Goal: Task Accomplishment & Management: Manage account settings

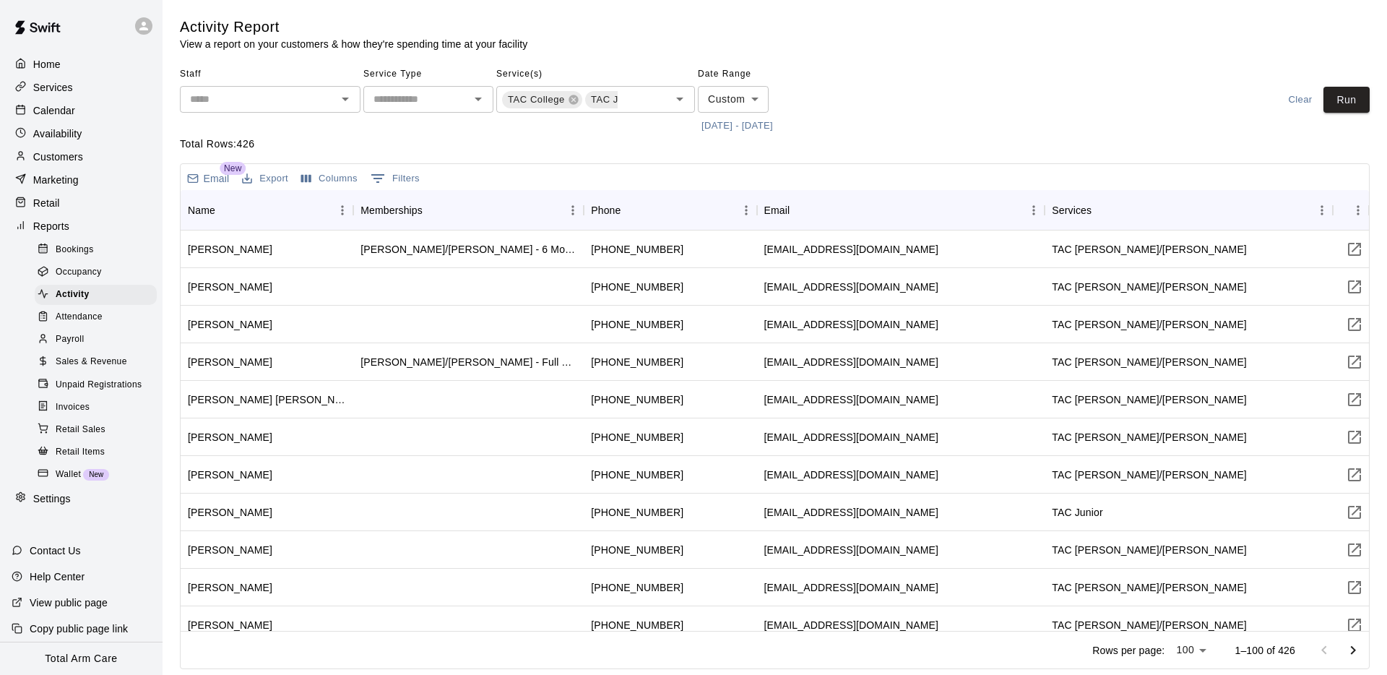
scroll to position [0, 228]
click at [57, 110] on p "Calendar" at bounding box center [54, 110] width 42 height 14
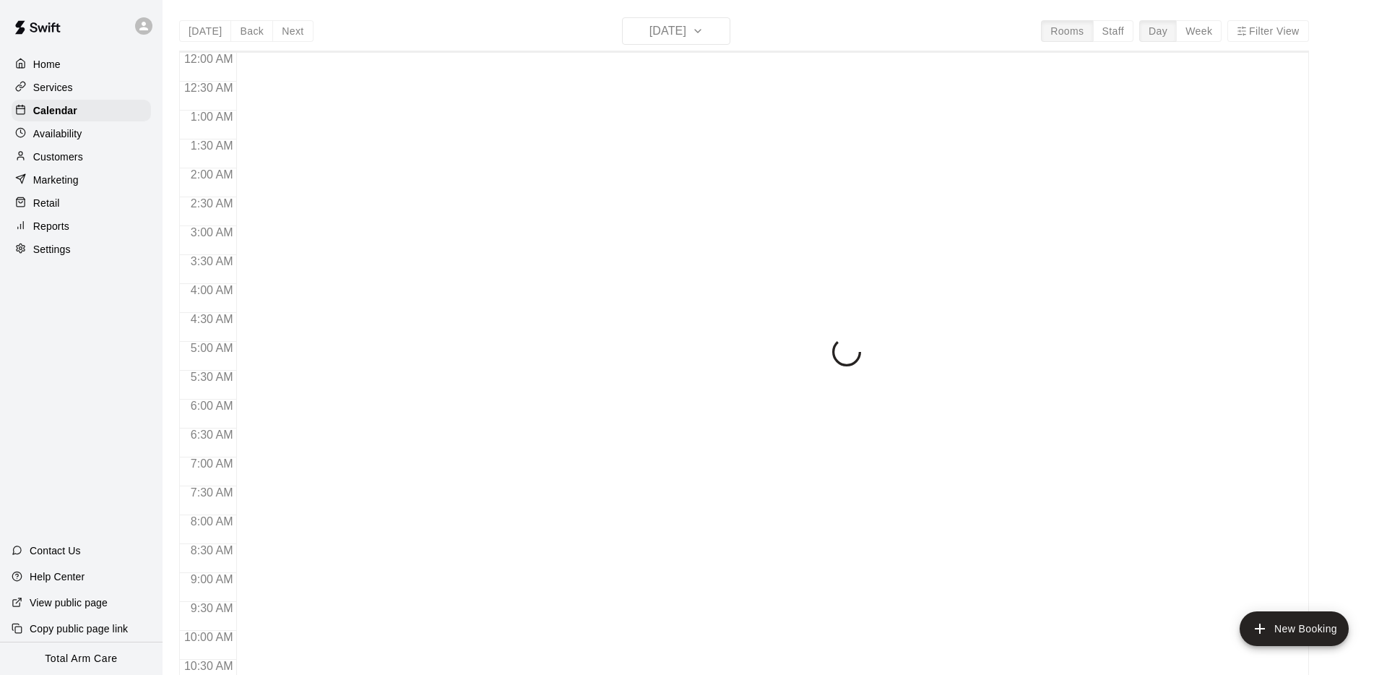
scroll to position [711, 0]
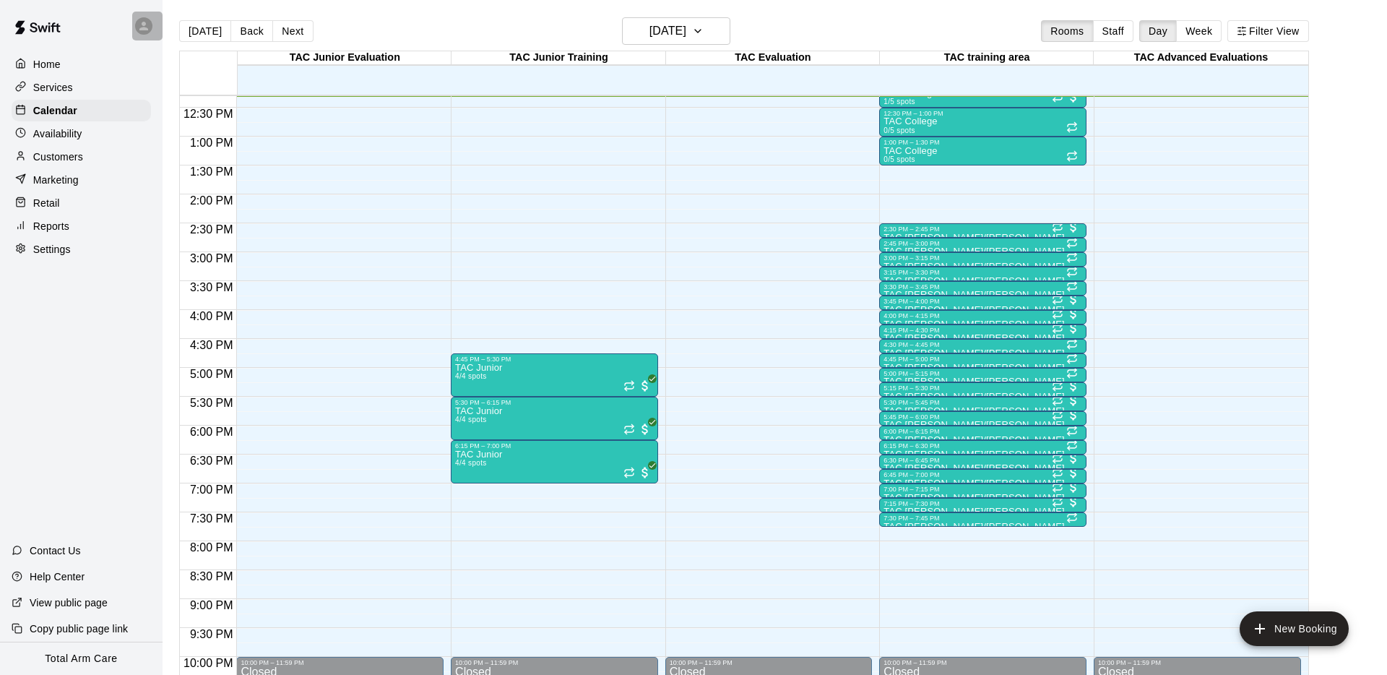
click at [148, 27] on icon at bounding box center [143, 26] width 13 height 13
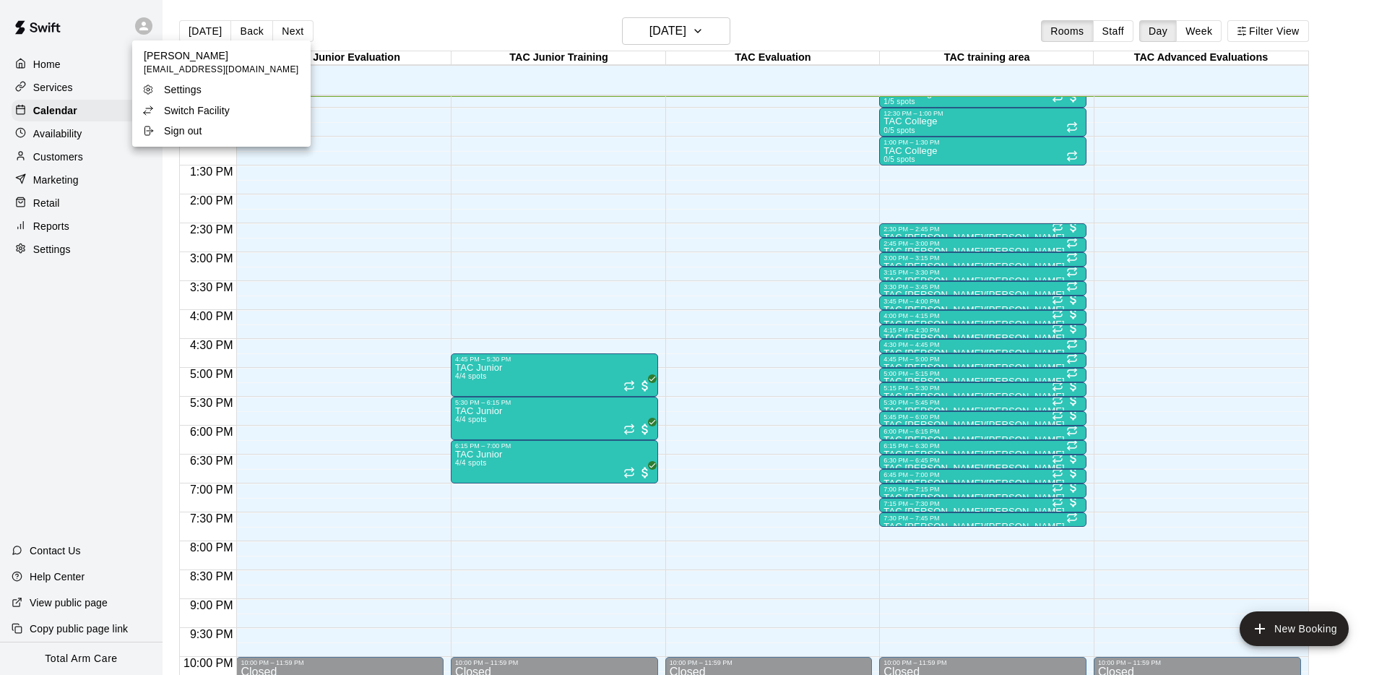
click at [176, 106] on p "Switch Facility" at bounding box center [197, 110] width 66 height 14
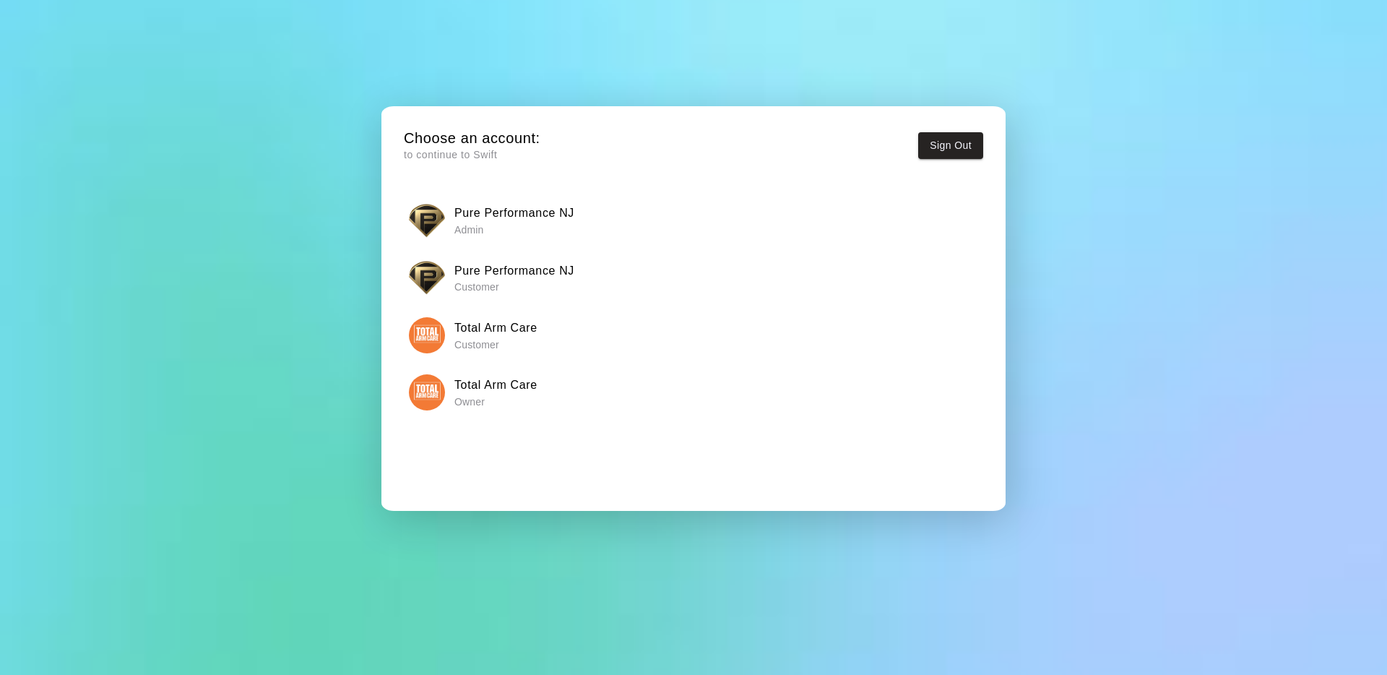
click at [444, 212] on div "Pure Performance NJ Admin" at bounding box center [694, 220] width 570 height 36
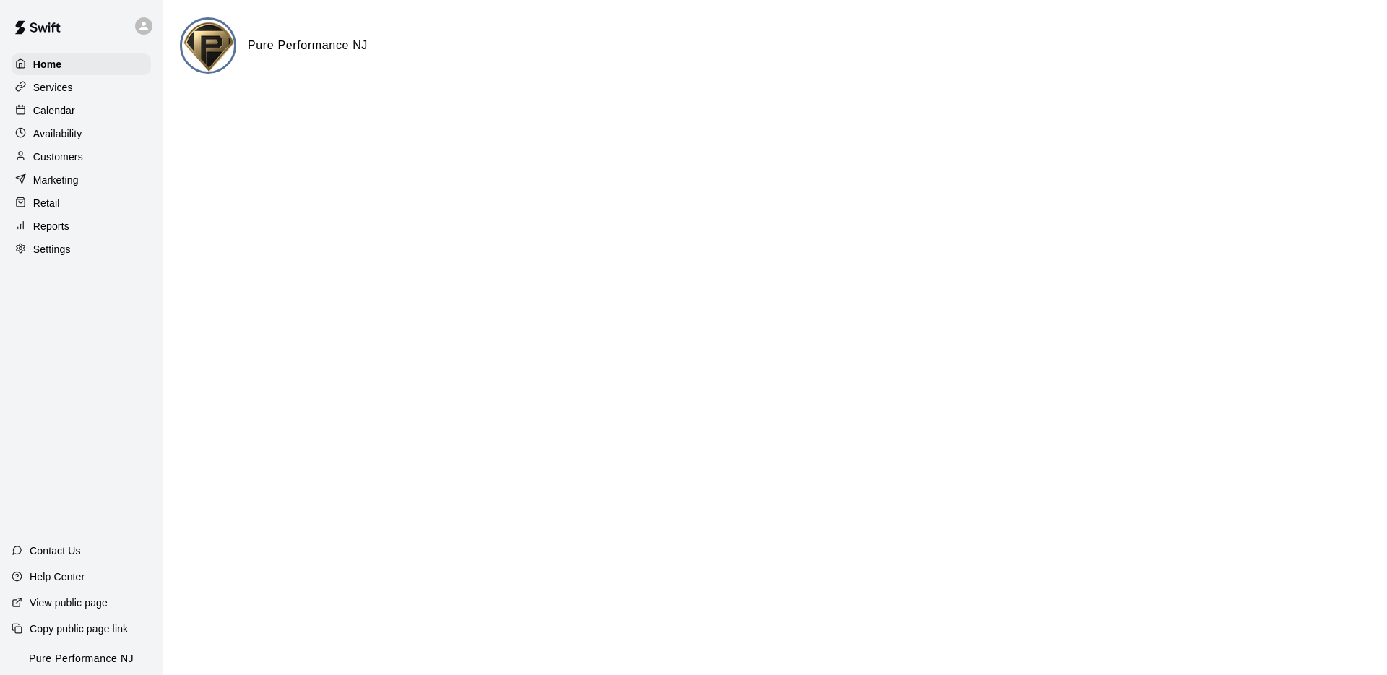
click at [72, 96] on div "Services" at bounding box center [81, 88] width 139 height 22
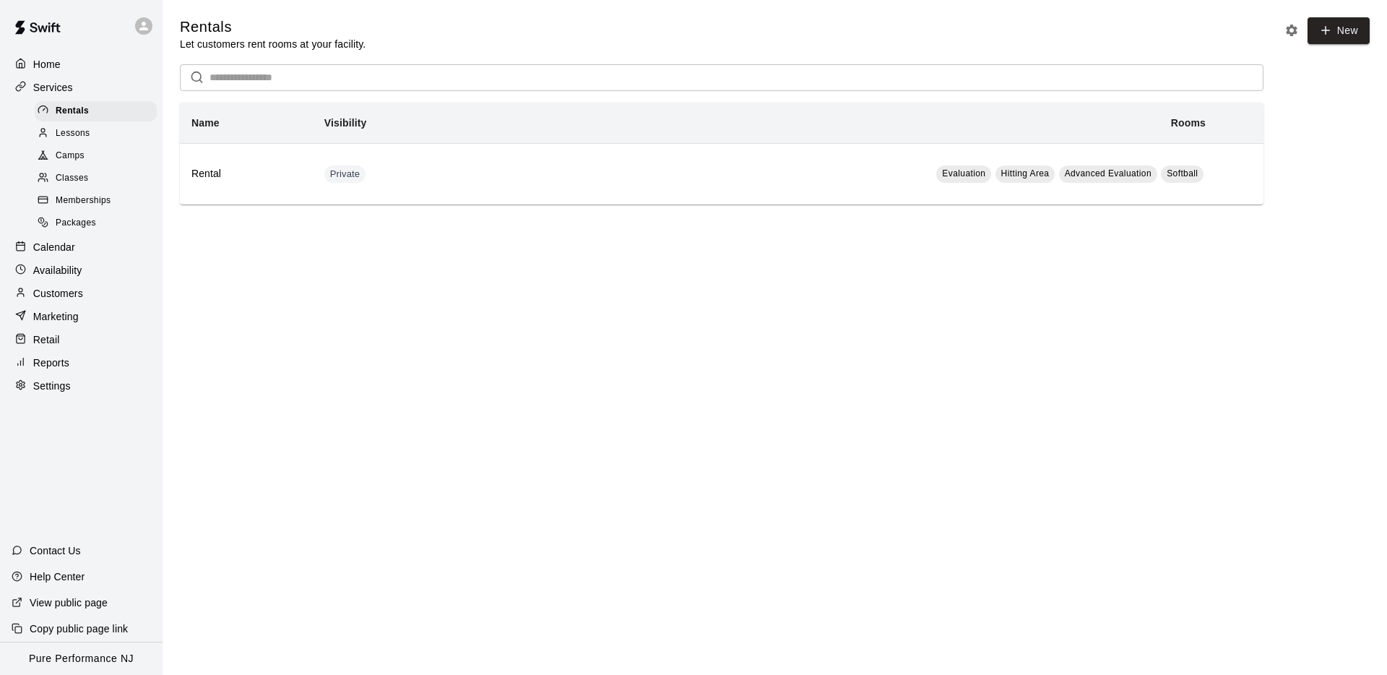
click at [36, 251] on p "Calendar" at bounding box center [54, 247] width 42 height 14
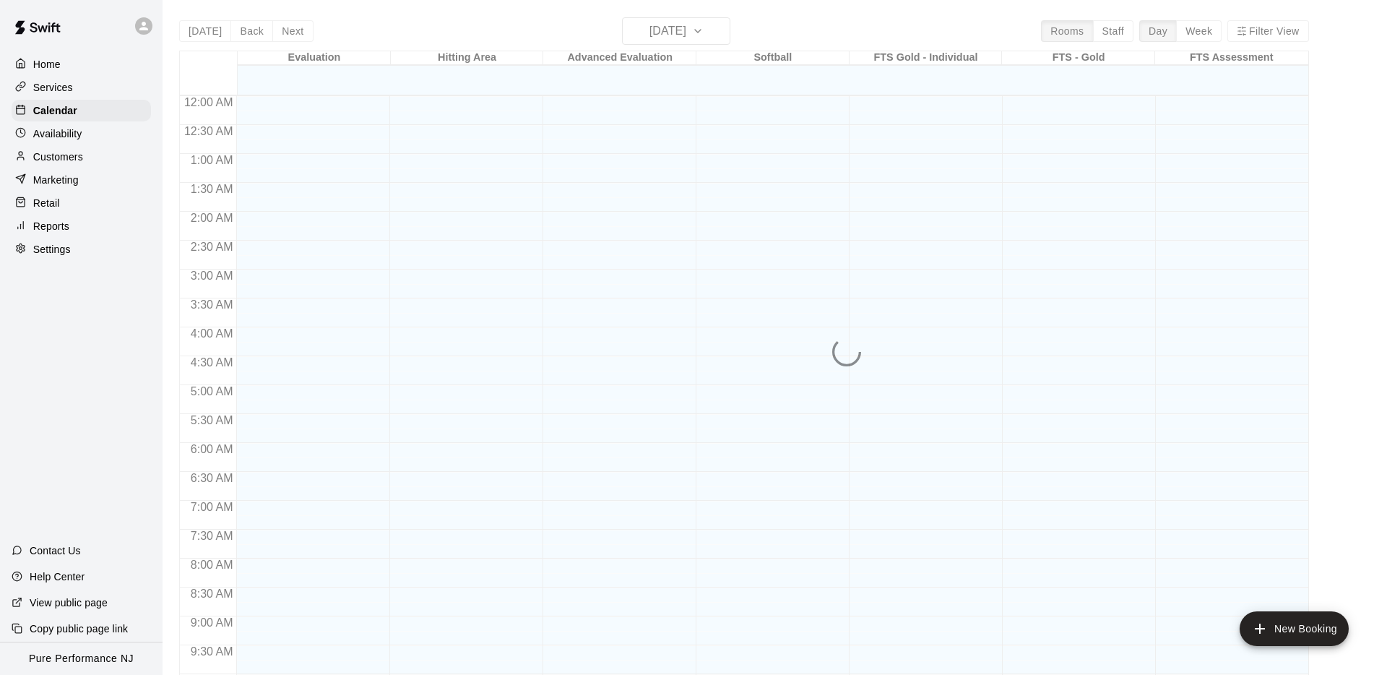
scroll to position [711, 0]
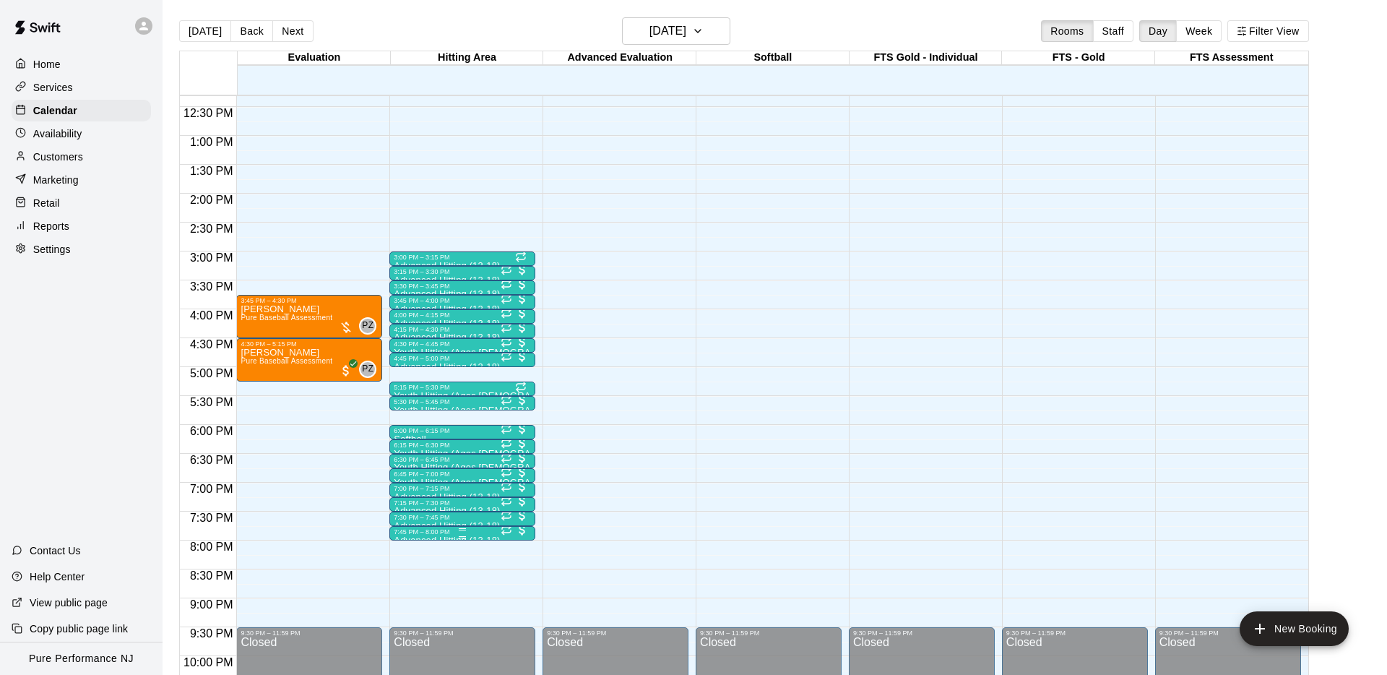
click at [456, 532] on div "7:45 PM – 8:00 PM" at bounding box center [462, 531] width 137 height 7
click at [410, 584] on img "edit" at bounding box center [409, 576] width 17 height 17
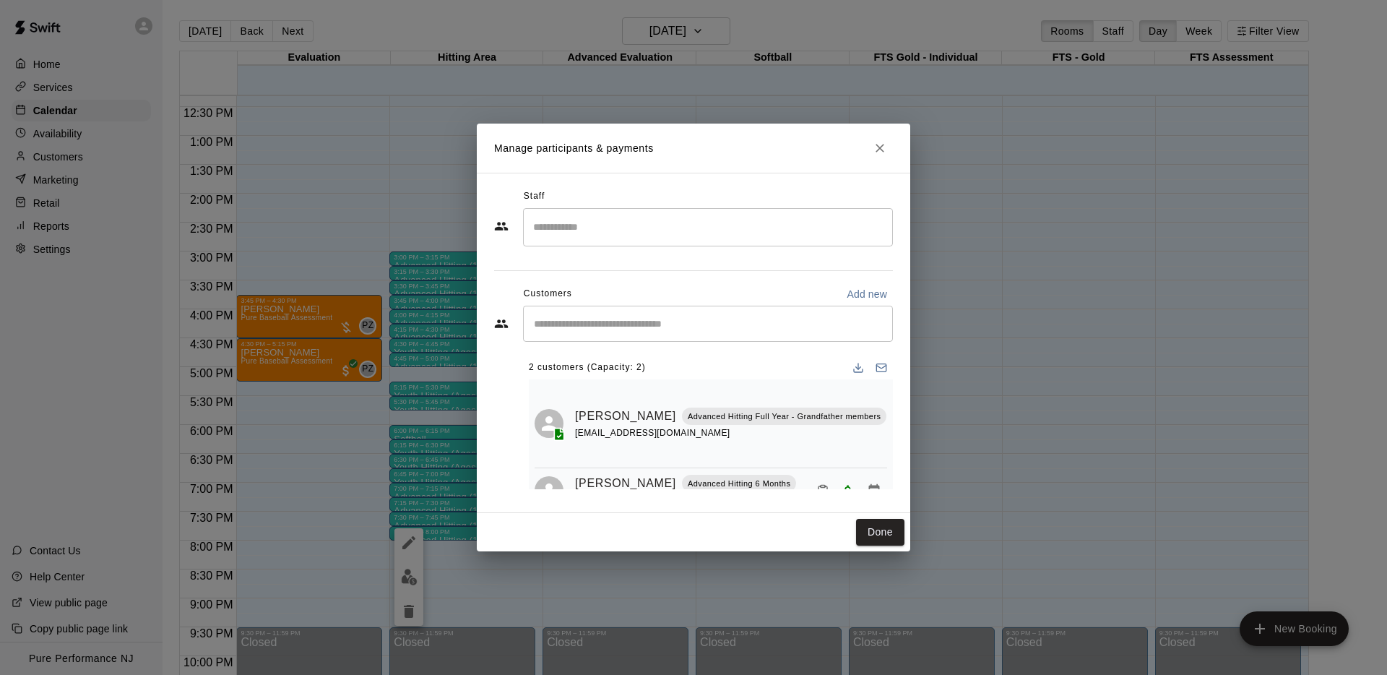
scroll to position [32, 0]
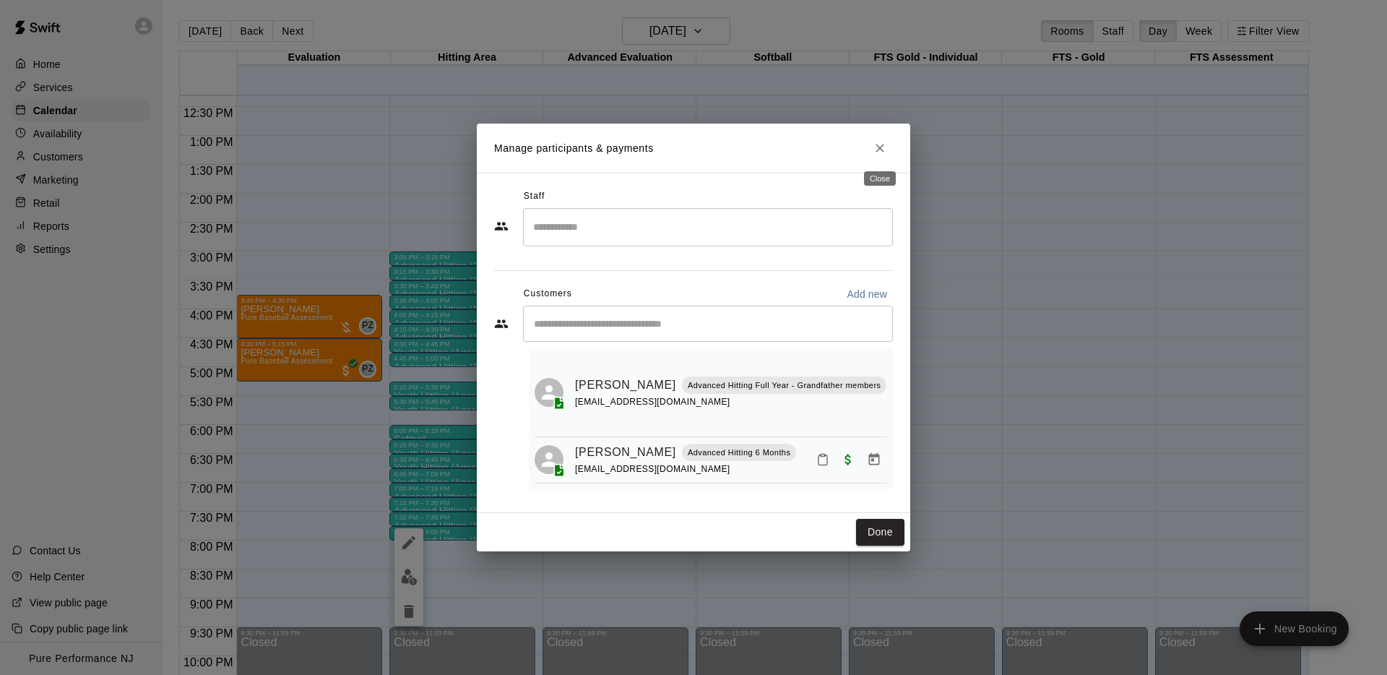
click at [886, 144] on icon "Close" at bounding box center [880, 148] width 14 height 14
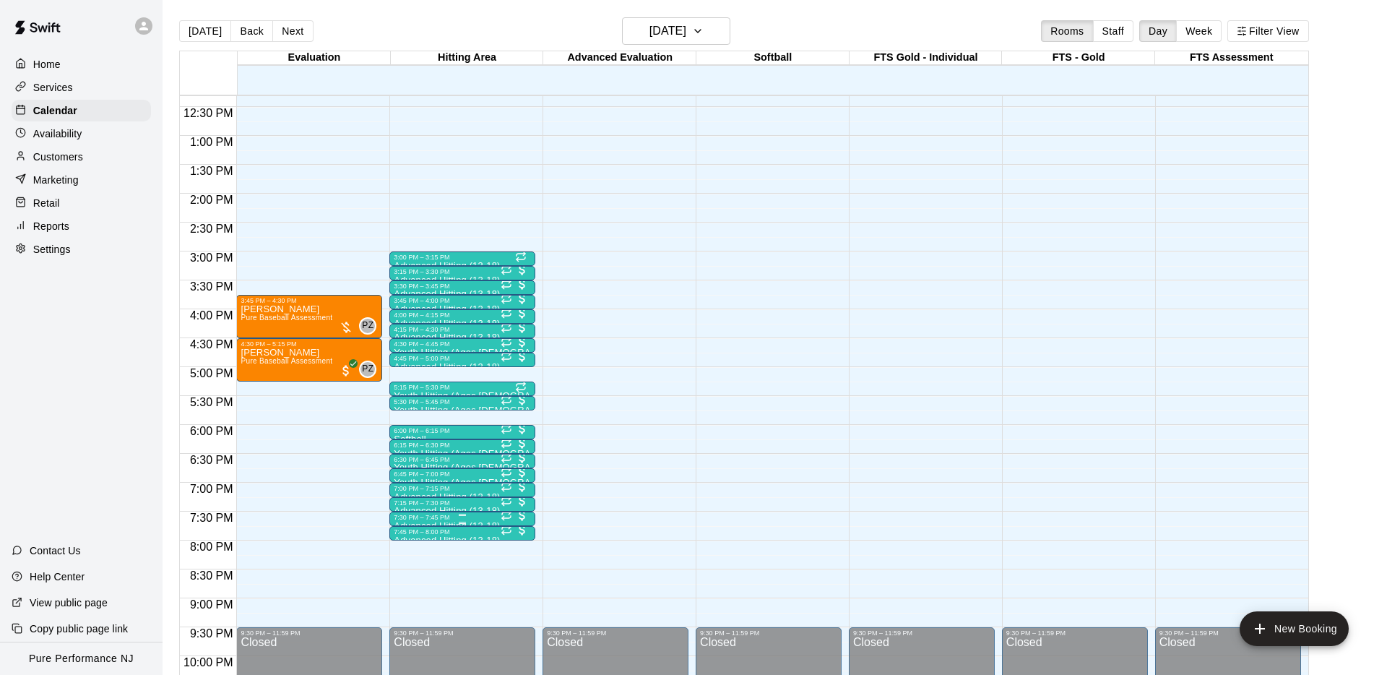
click at [420, 516] on div "7:30 PM – 7:45 PM" at bounding box center [462, 517] width 137 height 7
click at [415, 558] on img "edit" at bounding box center [409, 562] width 17 height 17
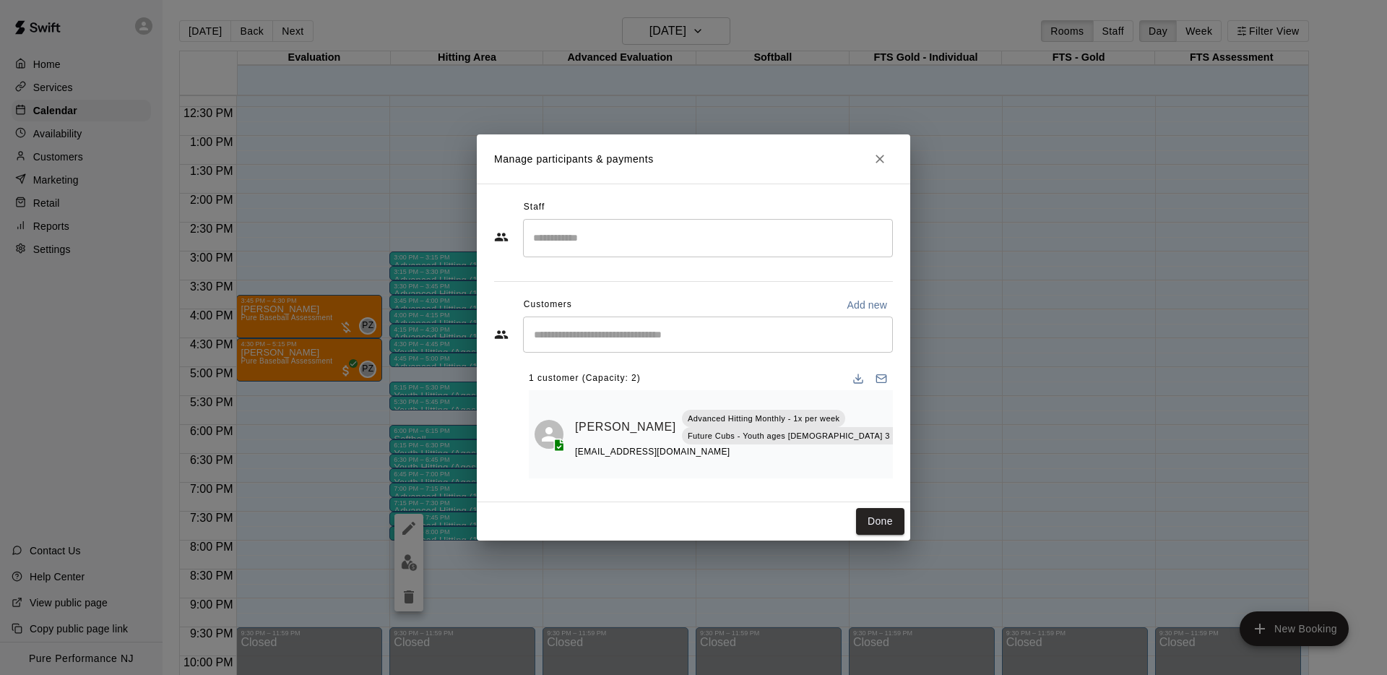
click at [892, 155] on button "Close" at bounding box center [880, 159] width 26 height 26
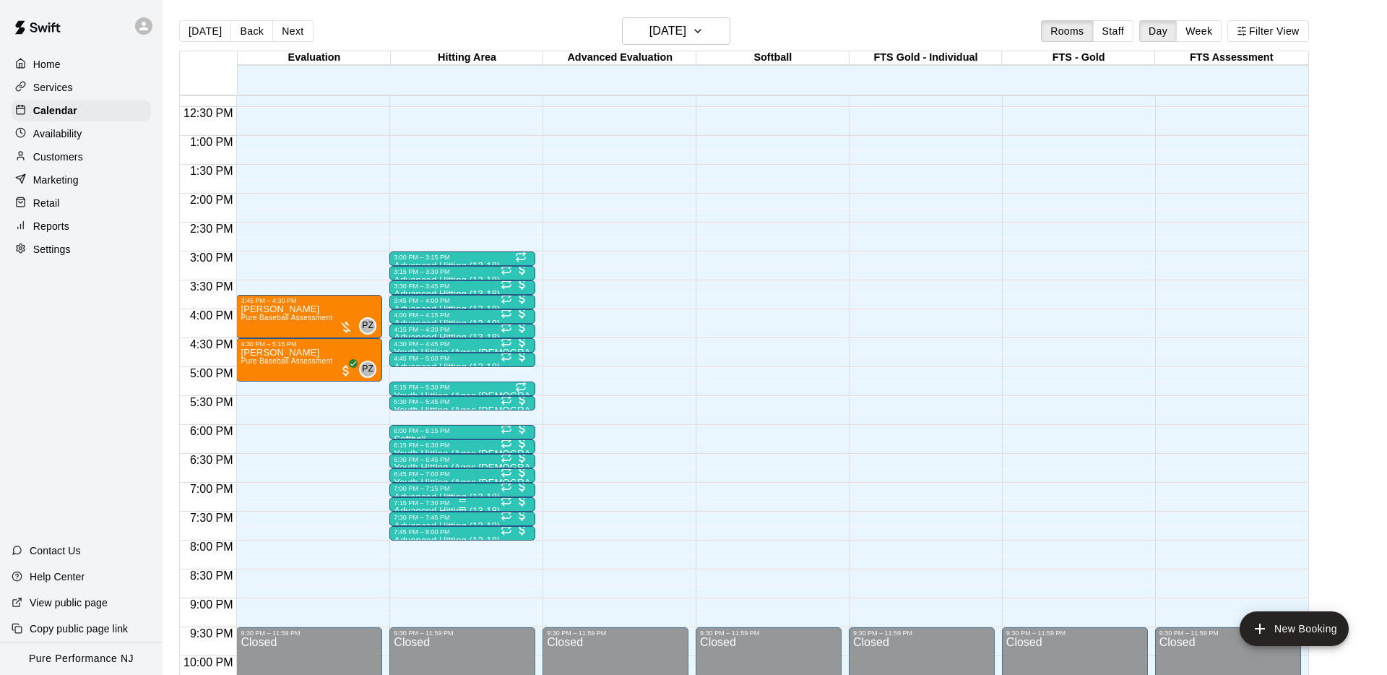
click at [416, 503] on div "7:15 PM – 7:30 PM" at bounding box center [462, 502] width 137 height 7
click at [412, 550] on img "edit" at bounding box center [409, 548] width 17 height 17
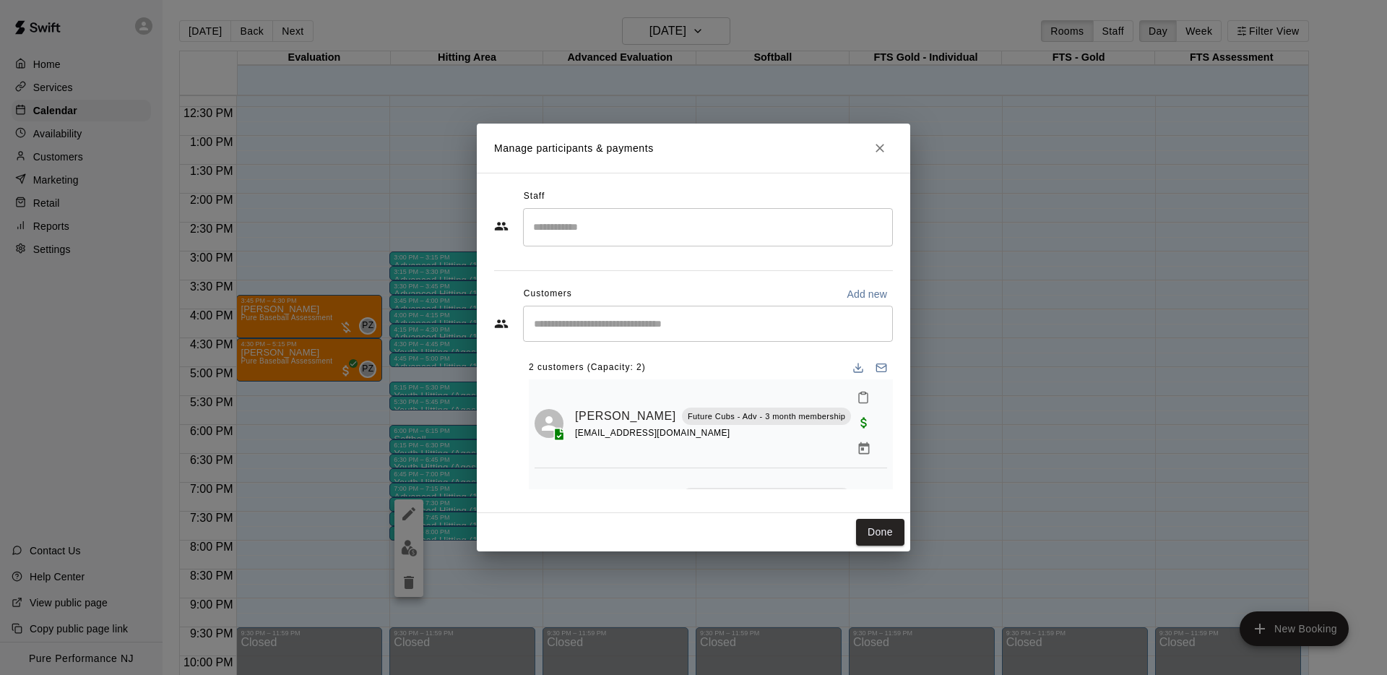
scroll to position [50, 0]
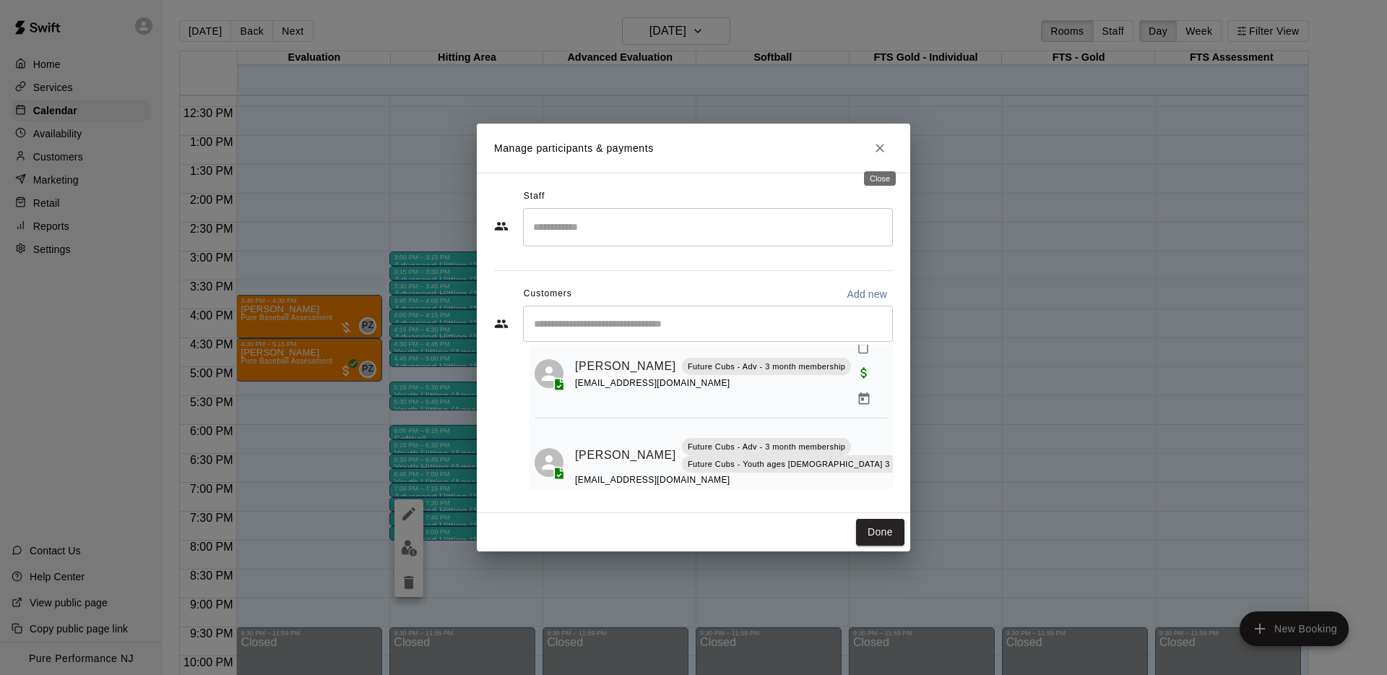
click at [887, 144] on button "Close" at bounding box center [880, 148] width 26 height 26
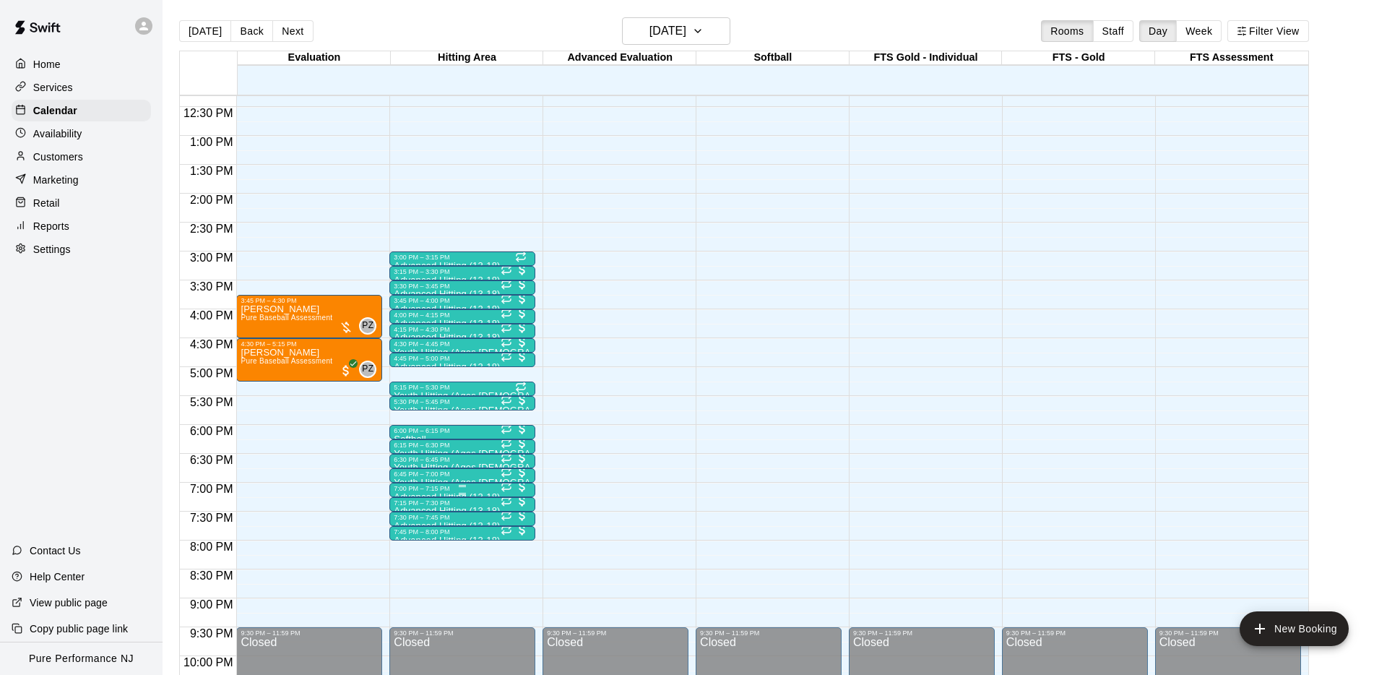
click at [415, 490] on div "7:00 PM – 7:15 PM" at bounding box center [462, 488] width 137 height 7
click at [415, 540] on img "edit" at bounding box center [409, 533] width 17 height 17
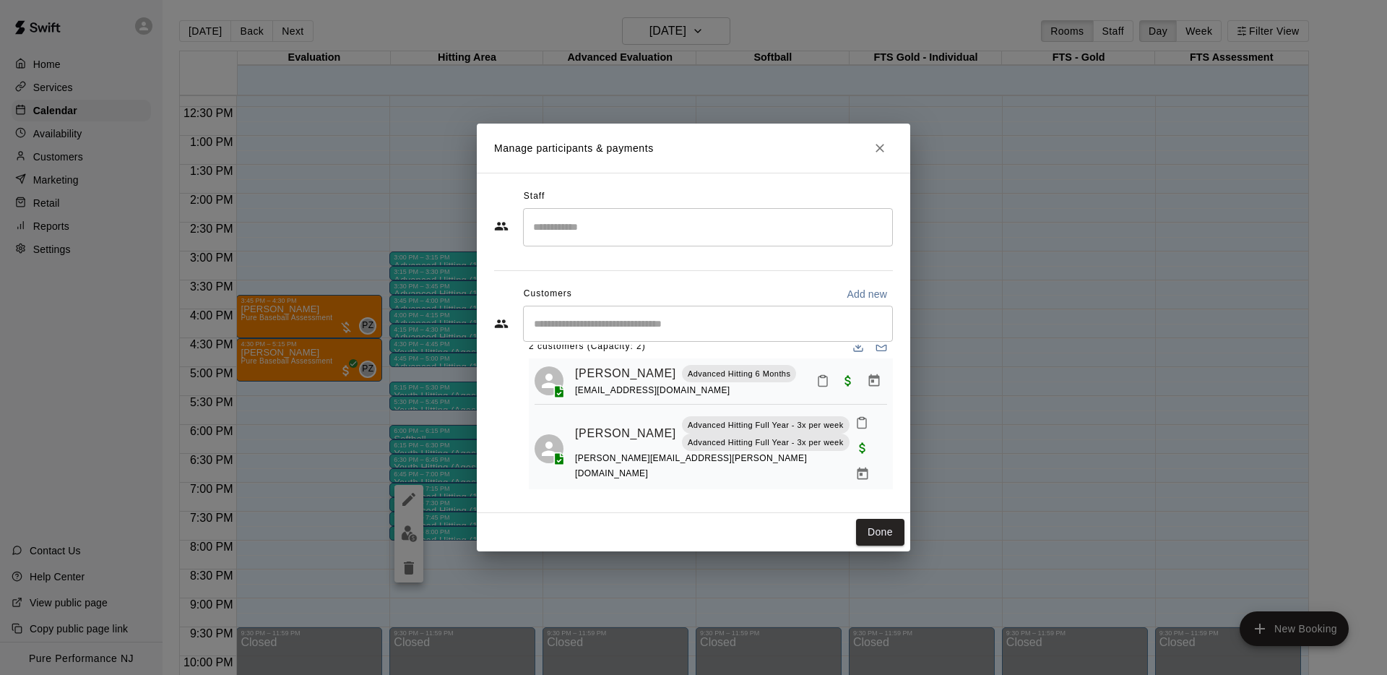
scroll to position [32, 0]
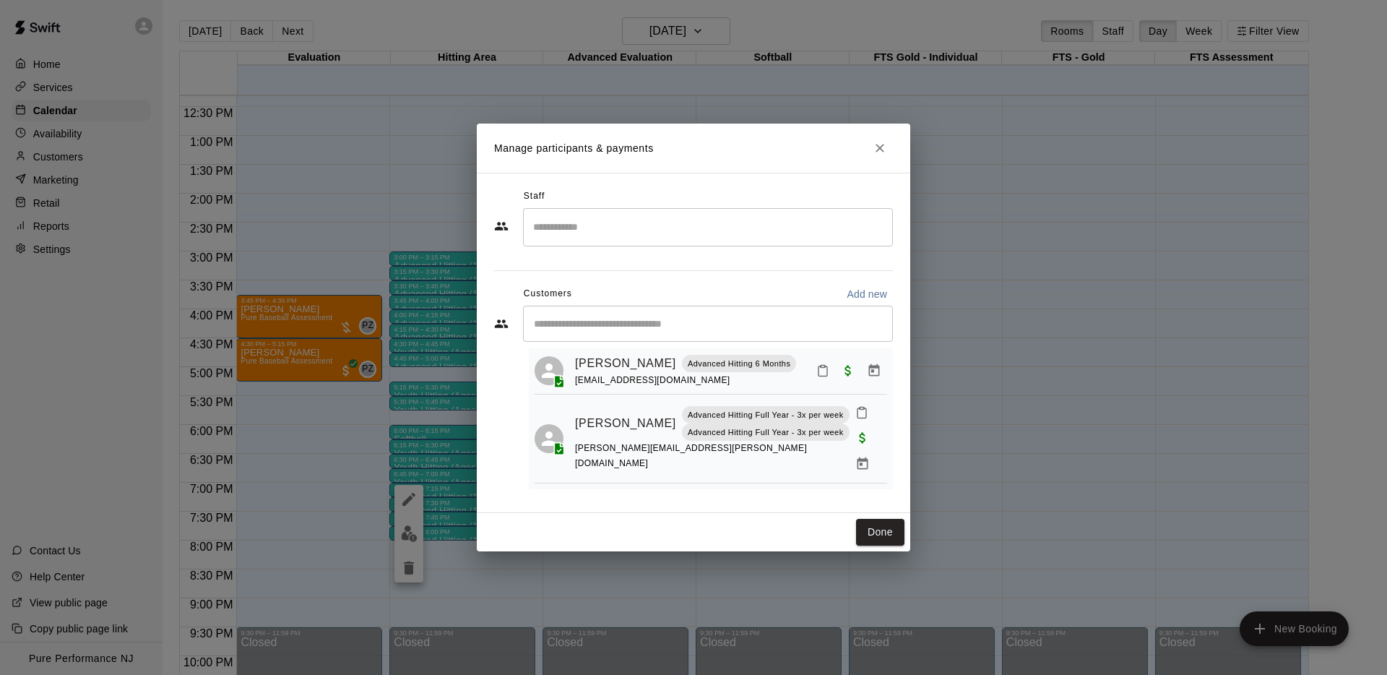
click at [875, 158] on button "Close" at bounding box center [880, 148] width 26 height 26
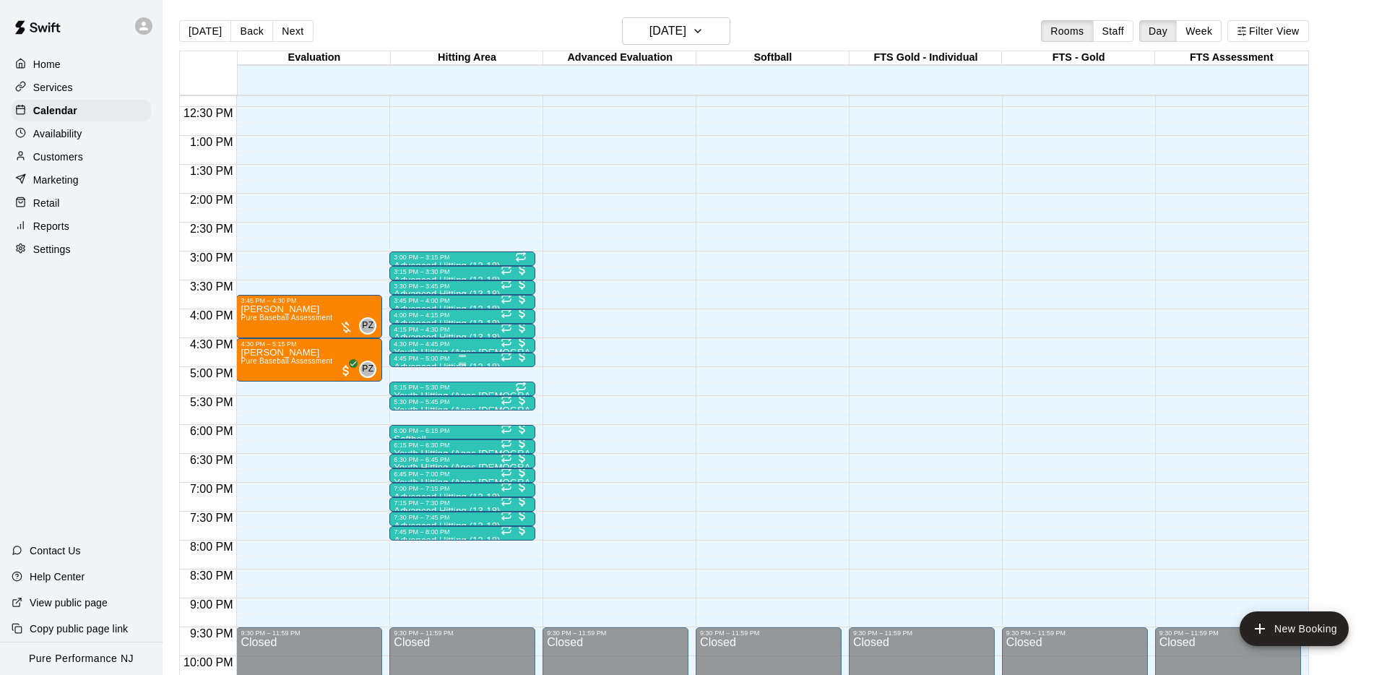
click at [441, 355] on div at bounding box center [462, 356] width 137 height 2
click at [405, 402] on img "edit" at bounding box center [409, 403] width 17 height 17
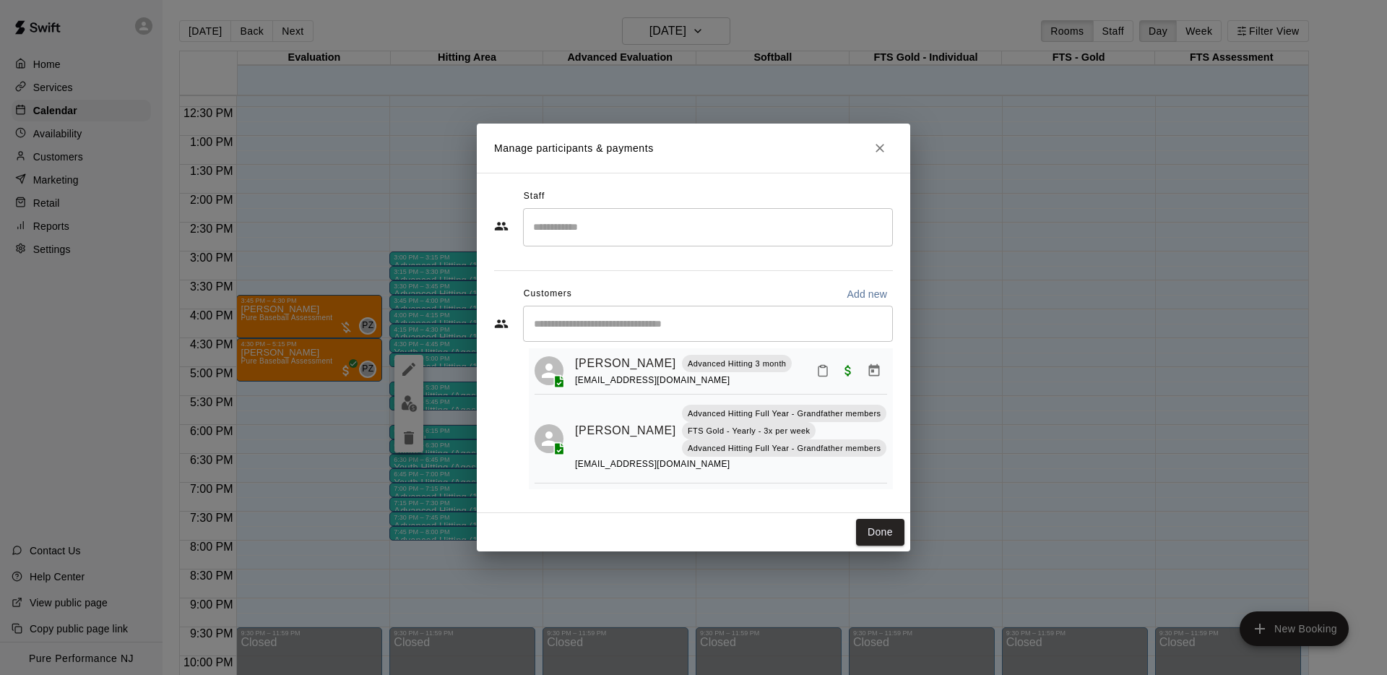
click at [880, 149] on icon "Close" at bounding box center [880, 148] width 14 height 14
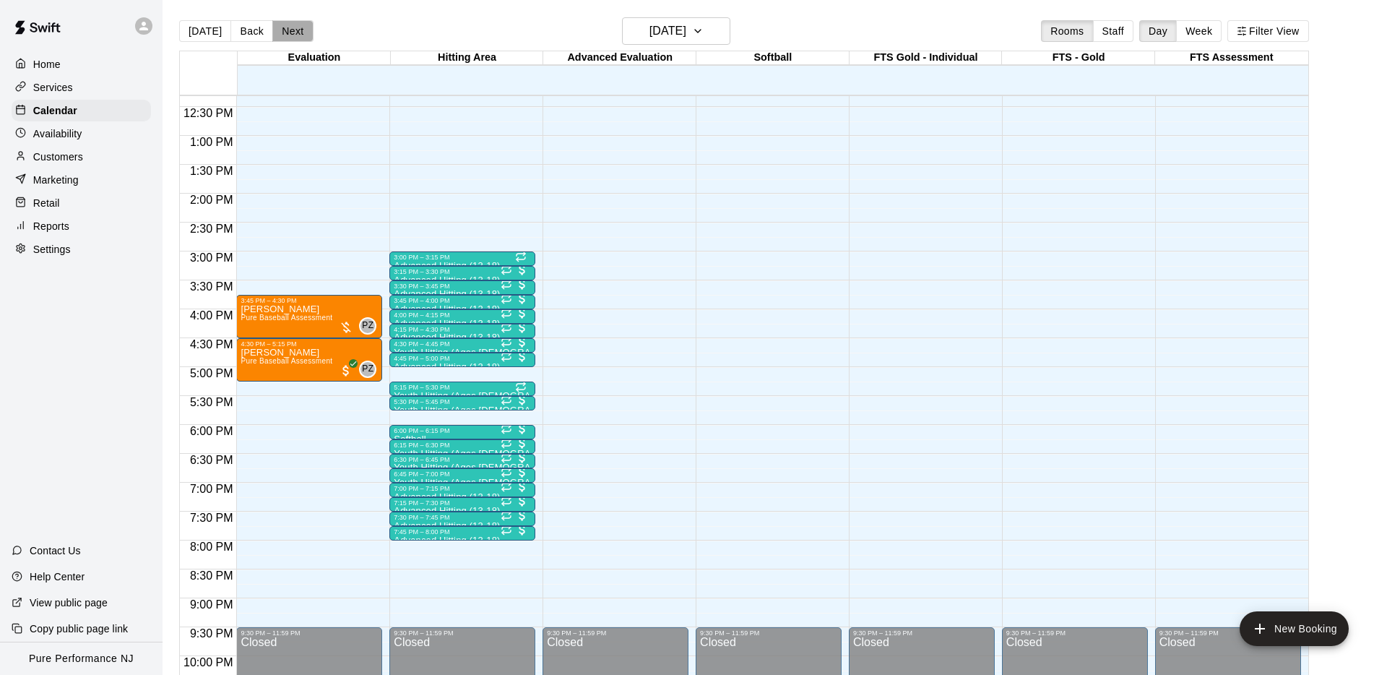
click at [275, 30] on button "Next" at bounding box center [292, 31] width 40 height 22
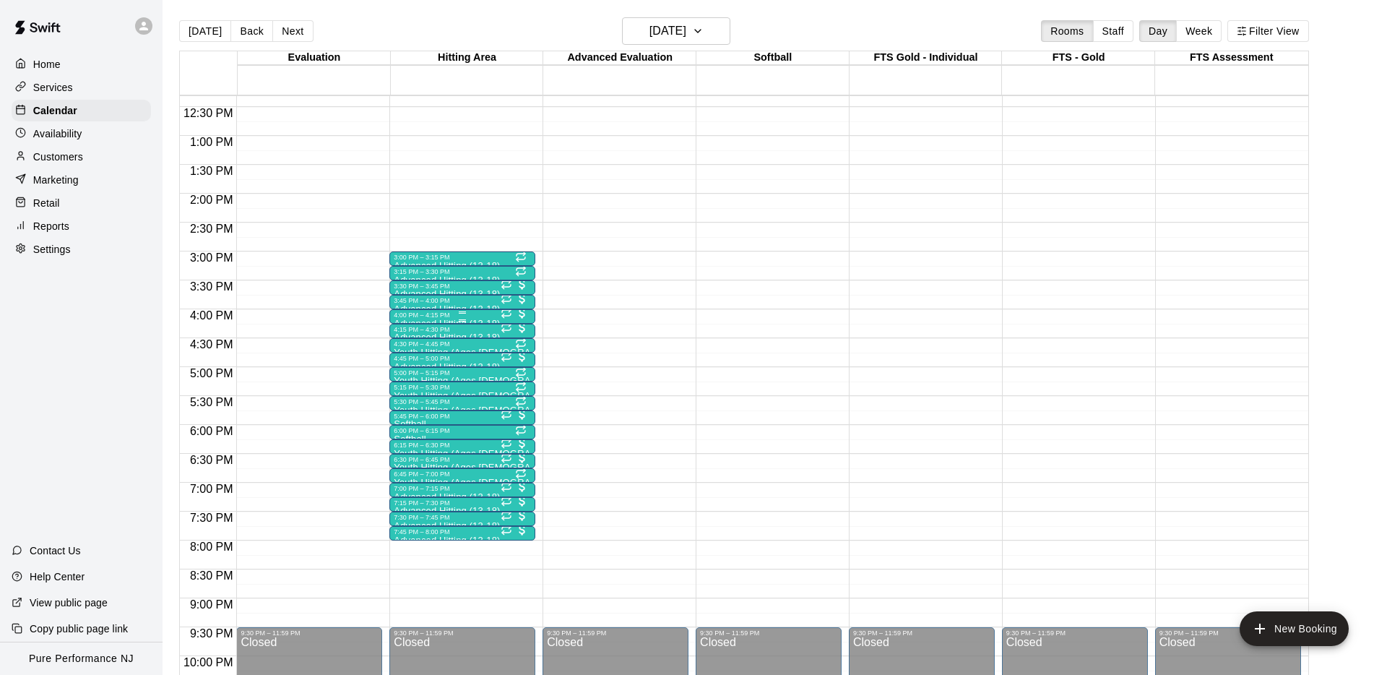
scroll to position [726, 0]
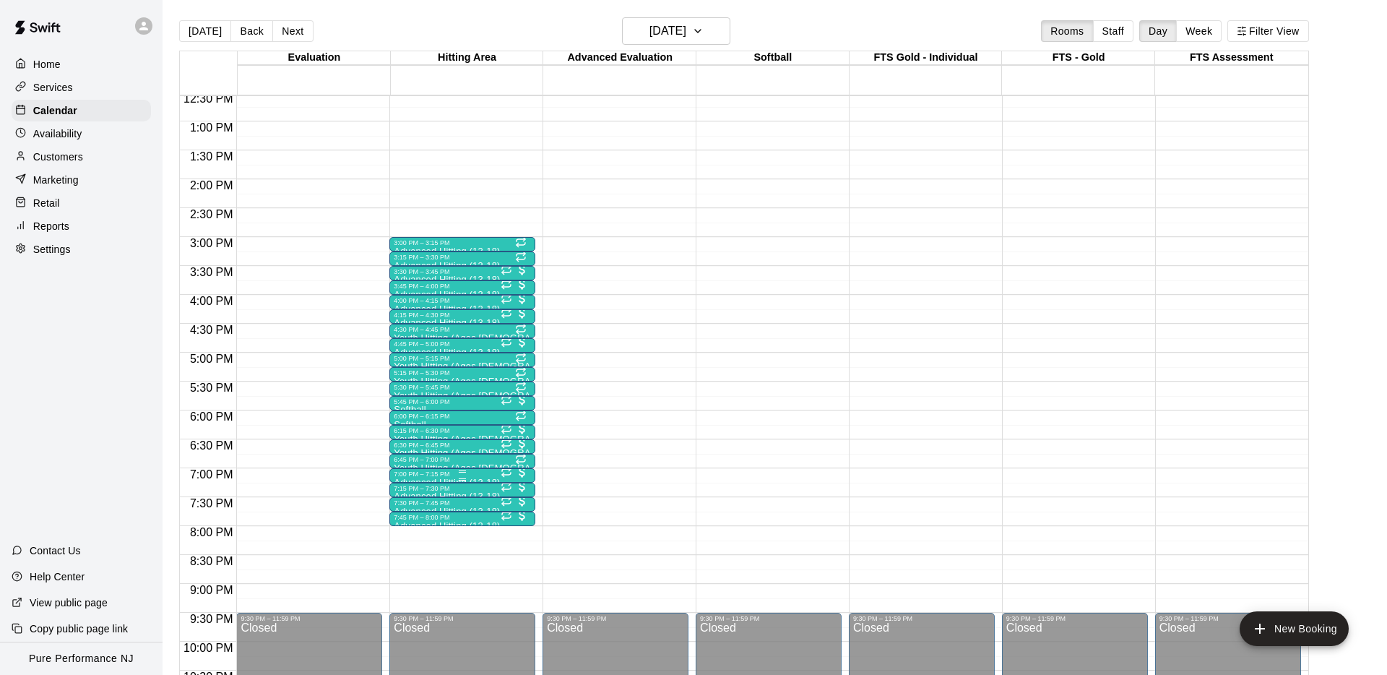
click at [420, 477] on div "7:00 PM – 7:15 PM" at bounding box center [462, 473] width 137 height 7
click at [415, 516] on img "edit" at bounding box center [409, 519] width 17 height 17
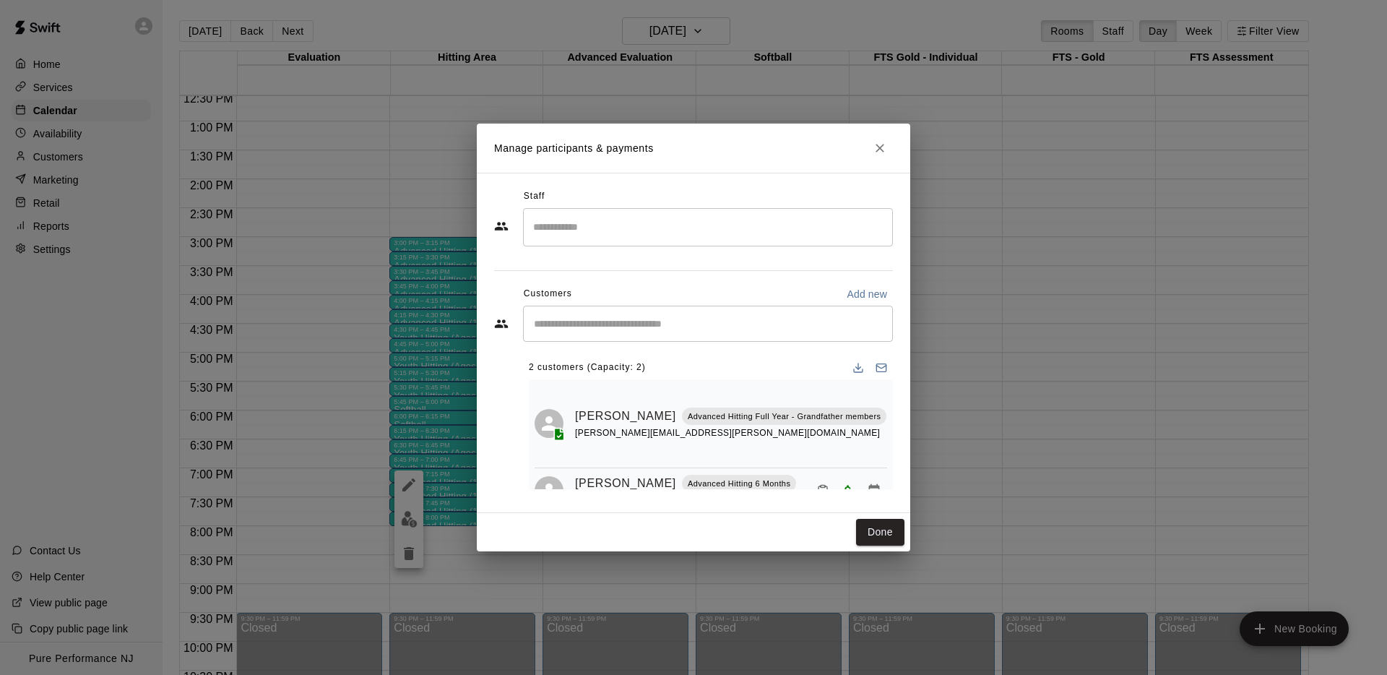
scroll to position [32, 0]
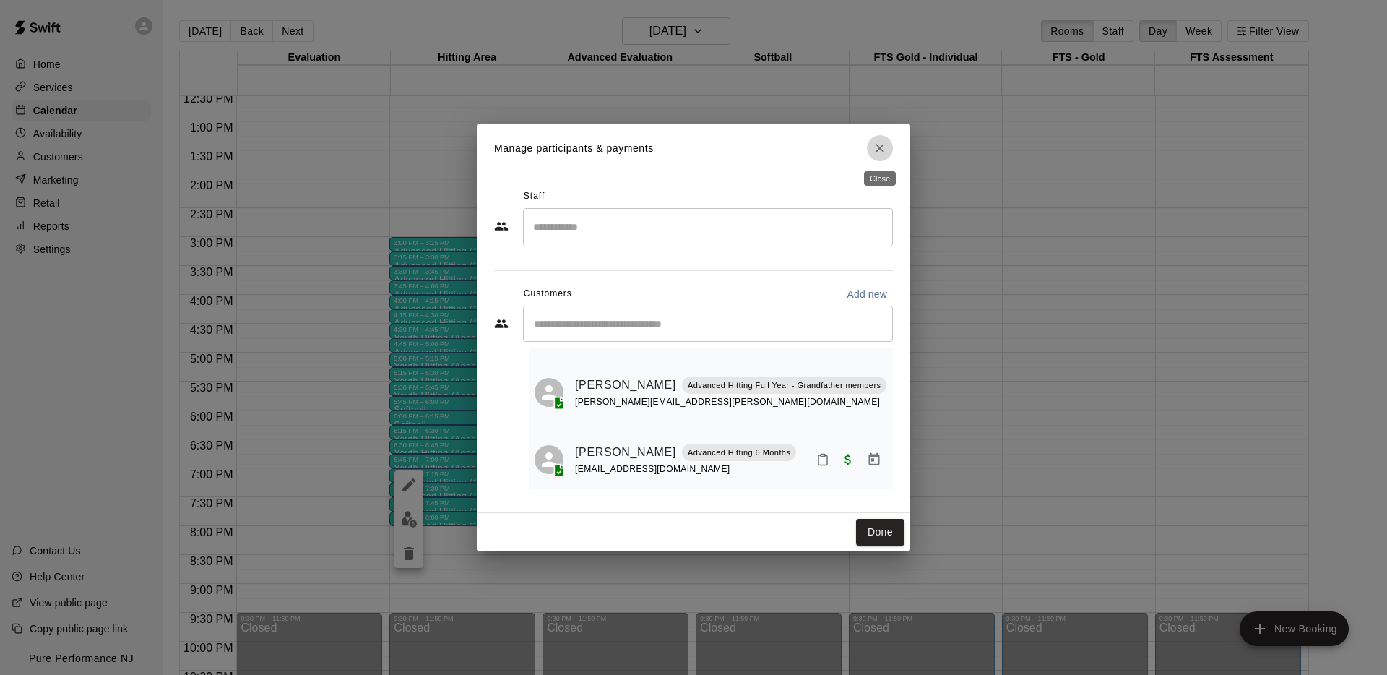
click at [888, 147] on button "Close" at bounding box center [880, 148] width 26 height 26
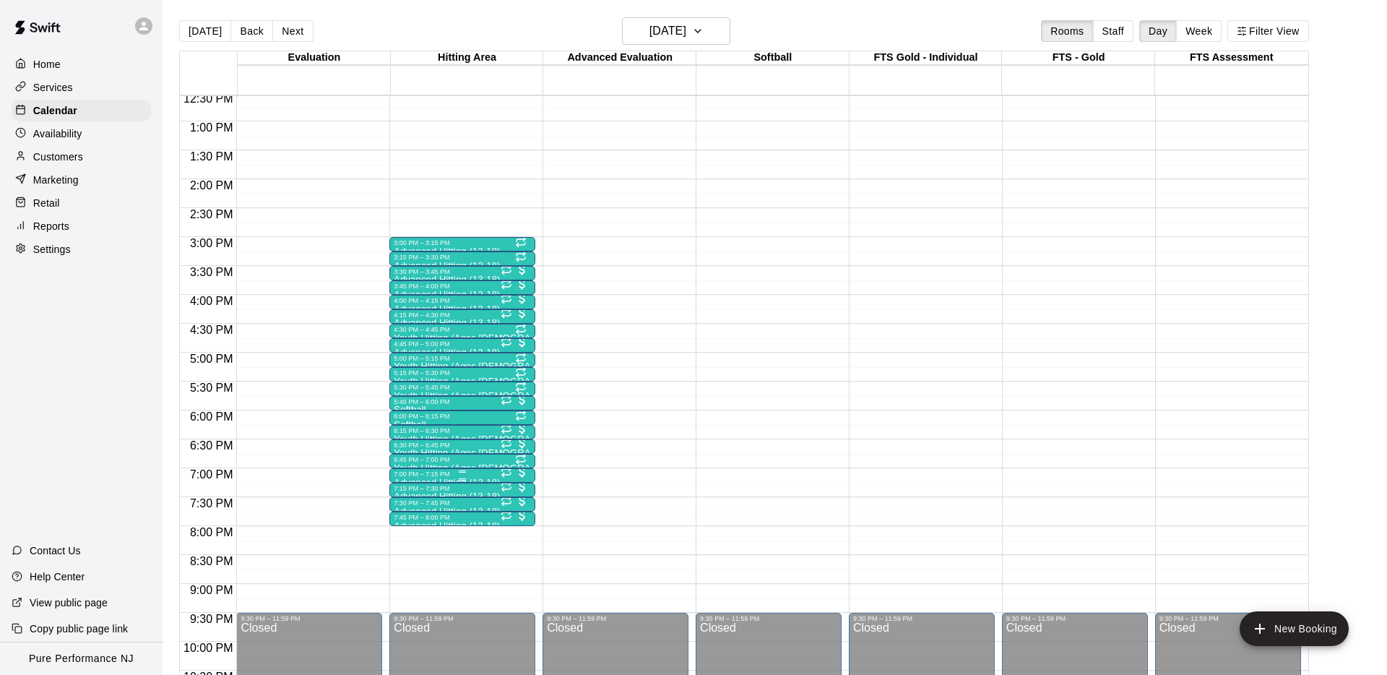
click at [415, 478] on div at bounding box center [462, 479] width 137 height 2
click at [408, 528] on img "edit" at bounding box center [409, 527] width 17 height 17
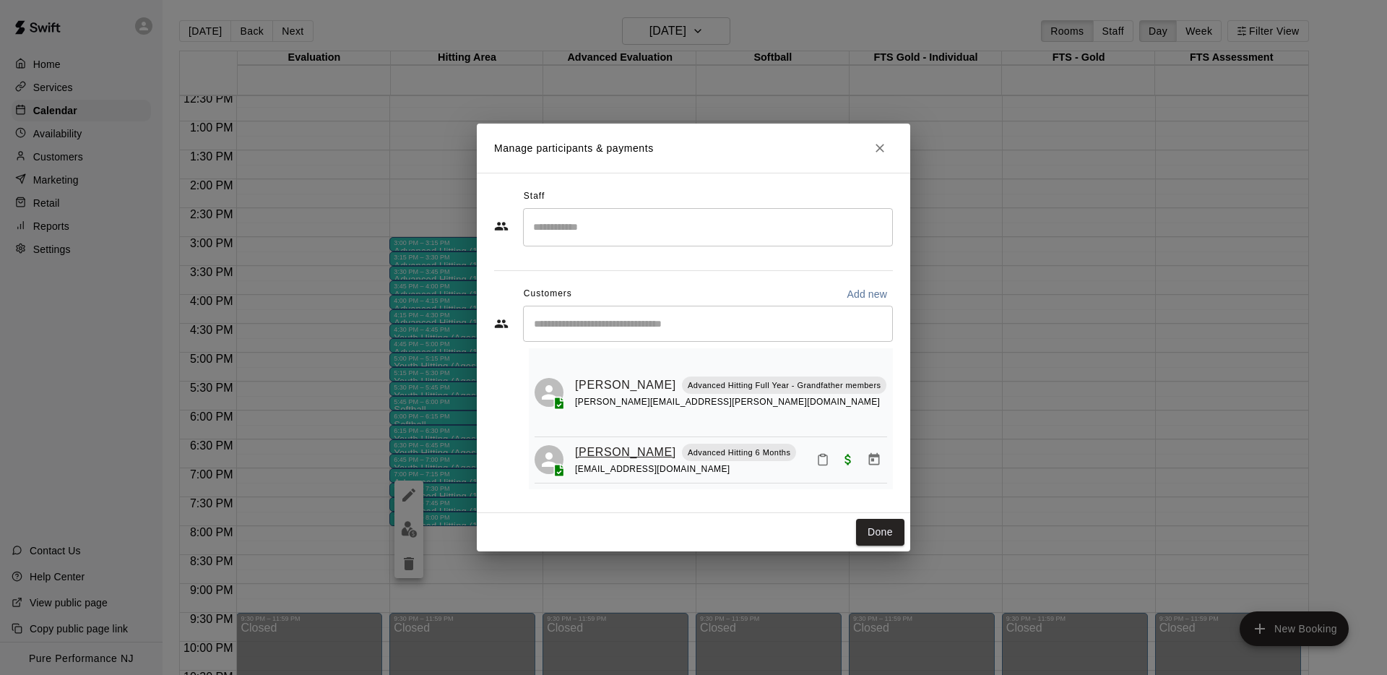
scroll to position [0, 0]
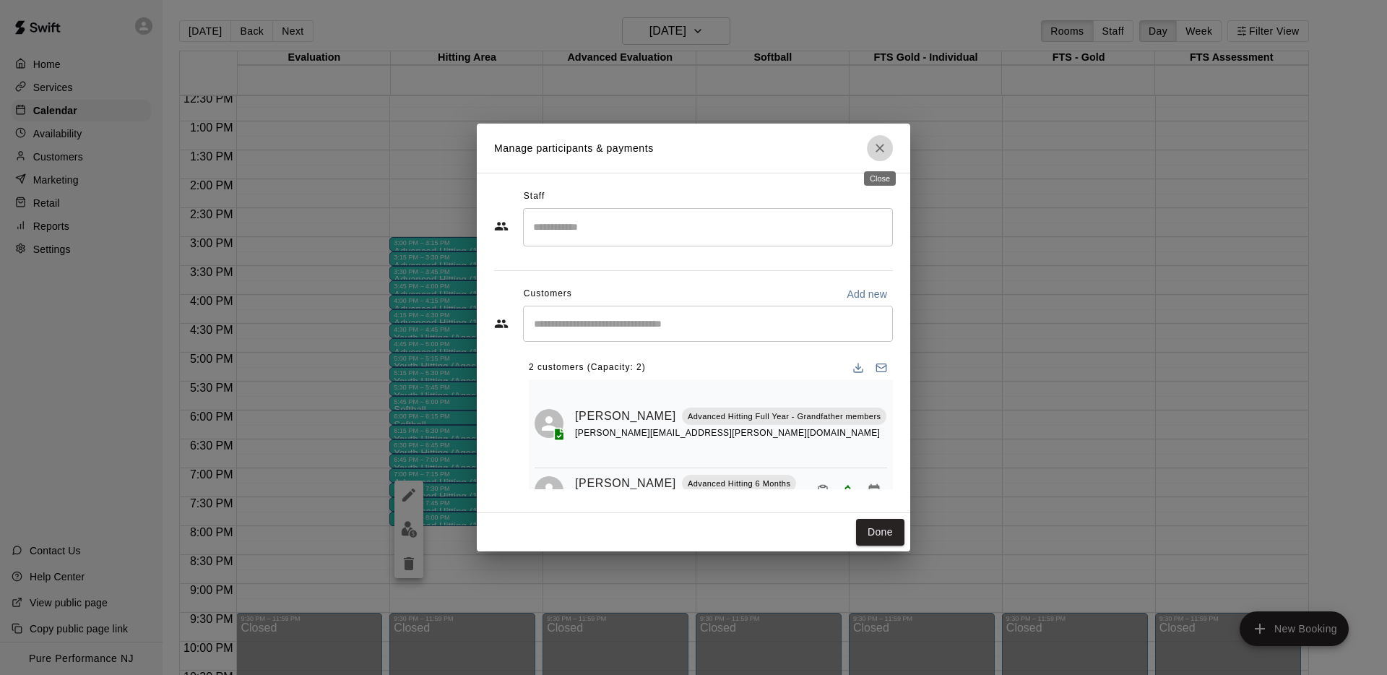
drag, startPoint x: 881, startPoint y: 149, endPoint x: 766, endPoint y: 233, distance: 141.6
click at [881, 149] on icon "Close" at bounding box center [879, 148] width 9 height 9
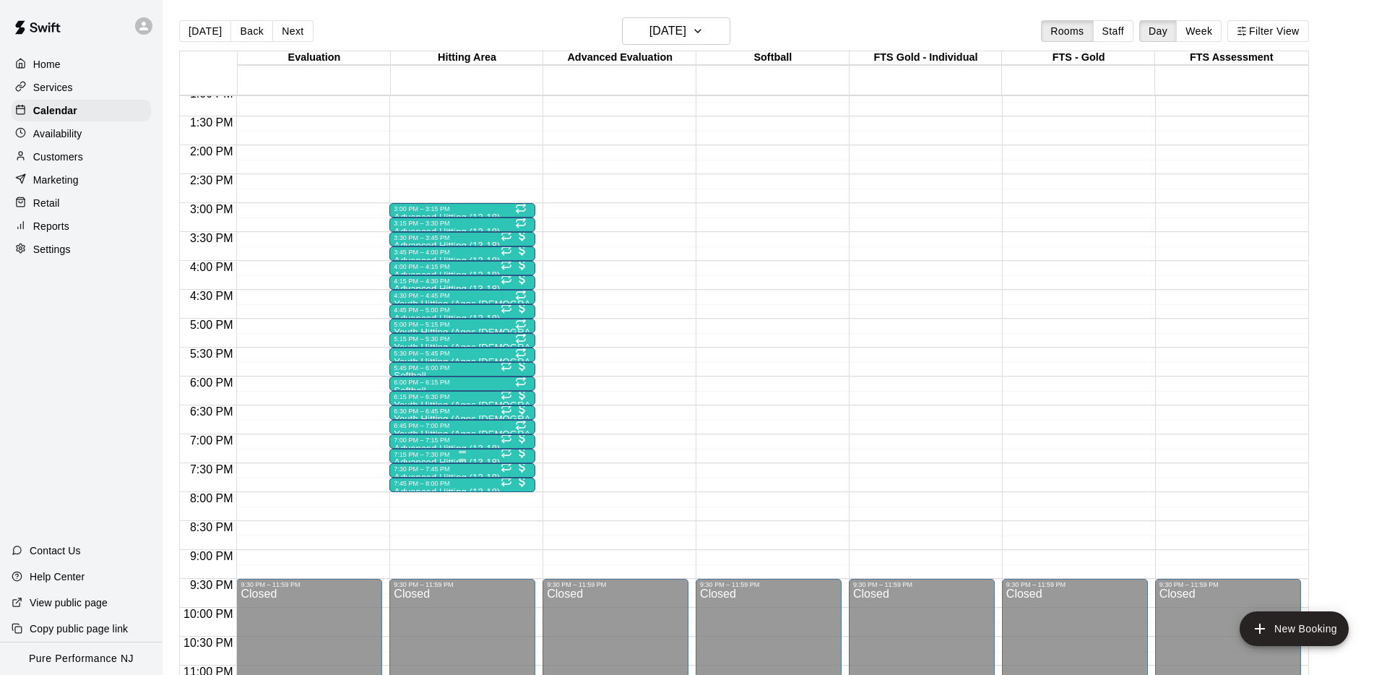
click at [428, 459] on div at bounding box center [462, 460] width 137 height 2
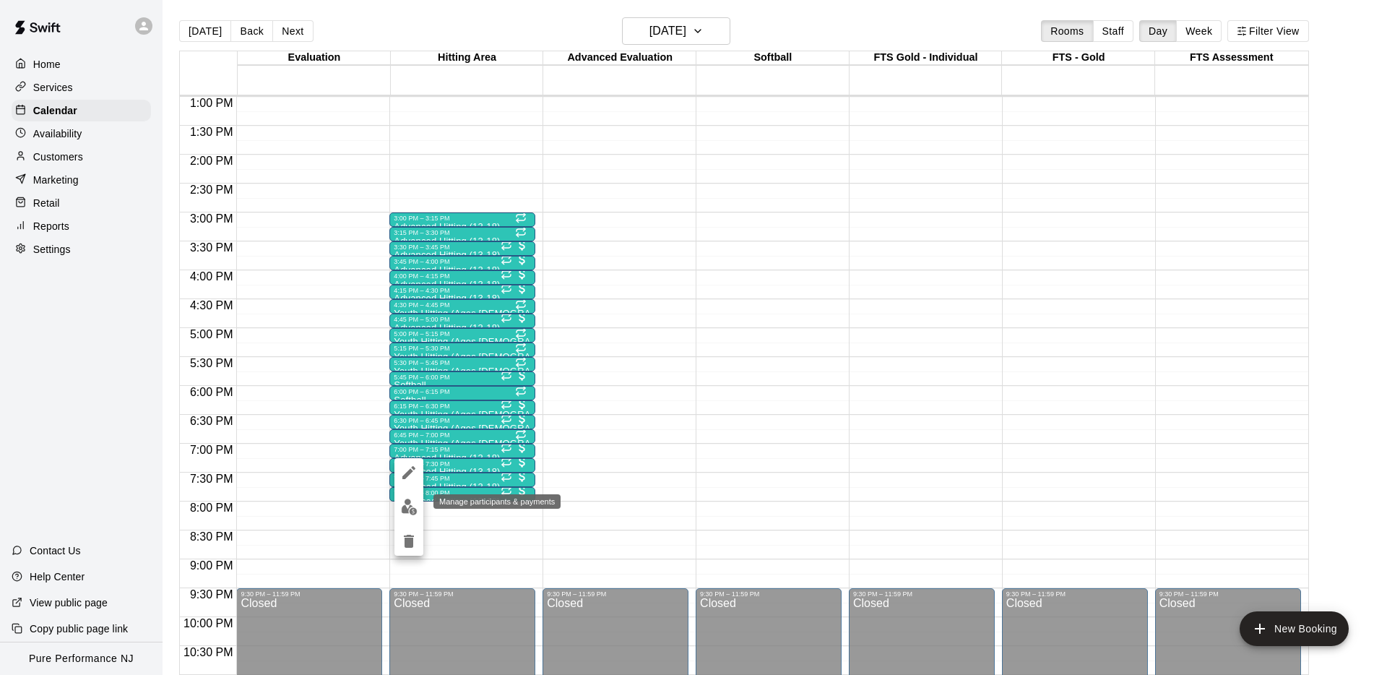
click at [406, 503] on img "edit" at bounding box center [409, 506] width 17 height 17
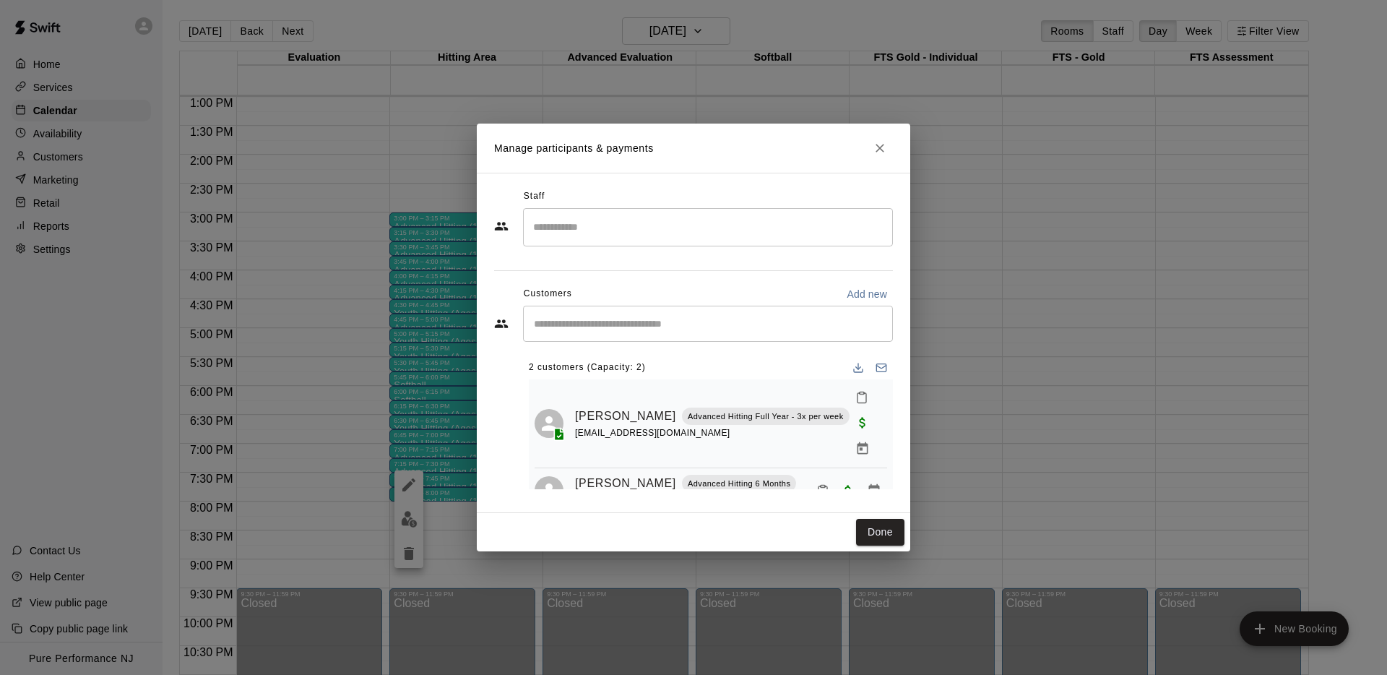
scroll to position [8, 0]
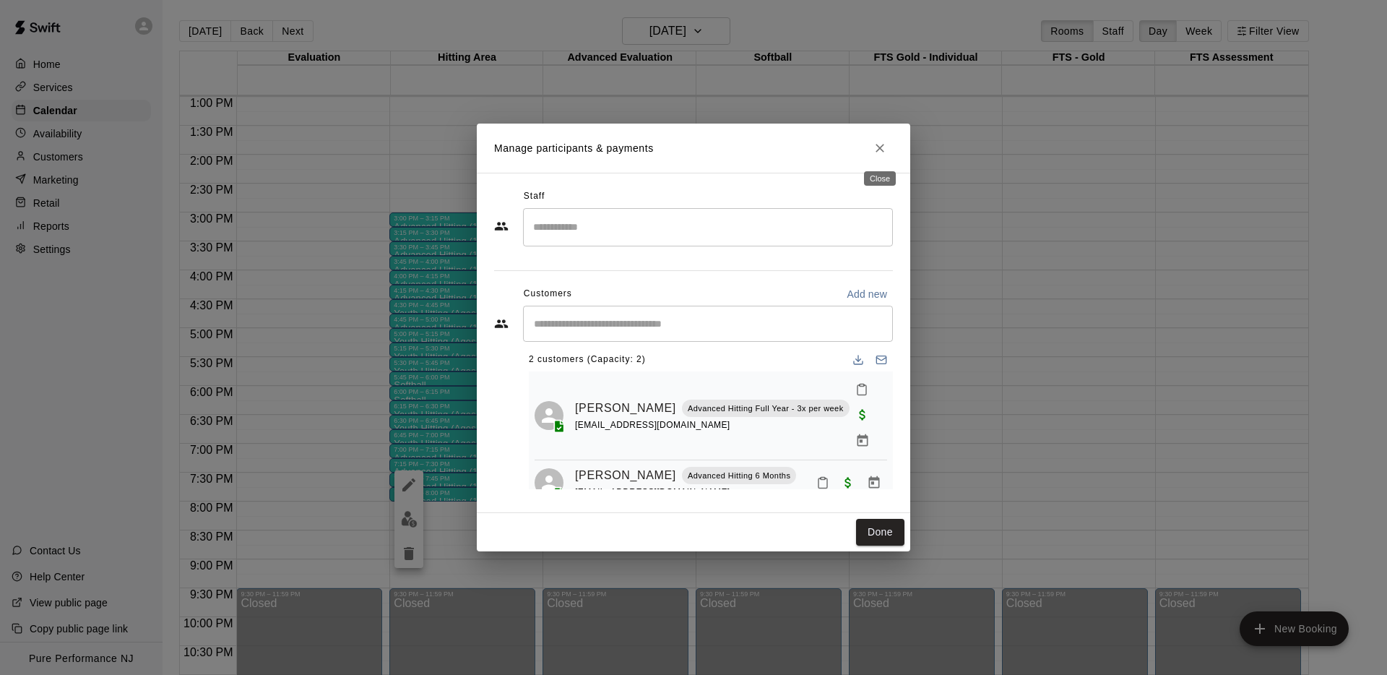
drag, startPoint x: 883, startPoint y: 145, endPoint x: 878, endPoint y: 139, distance: 8.7
click at [882, 145] on icon "Close" at bounding box center [880, 148] width 14 height 14
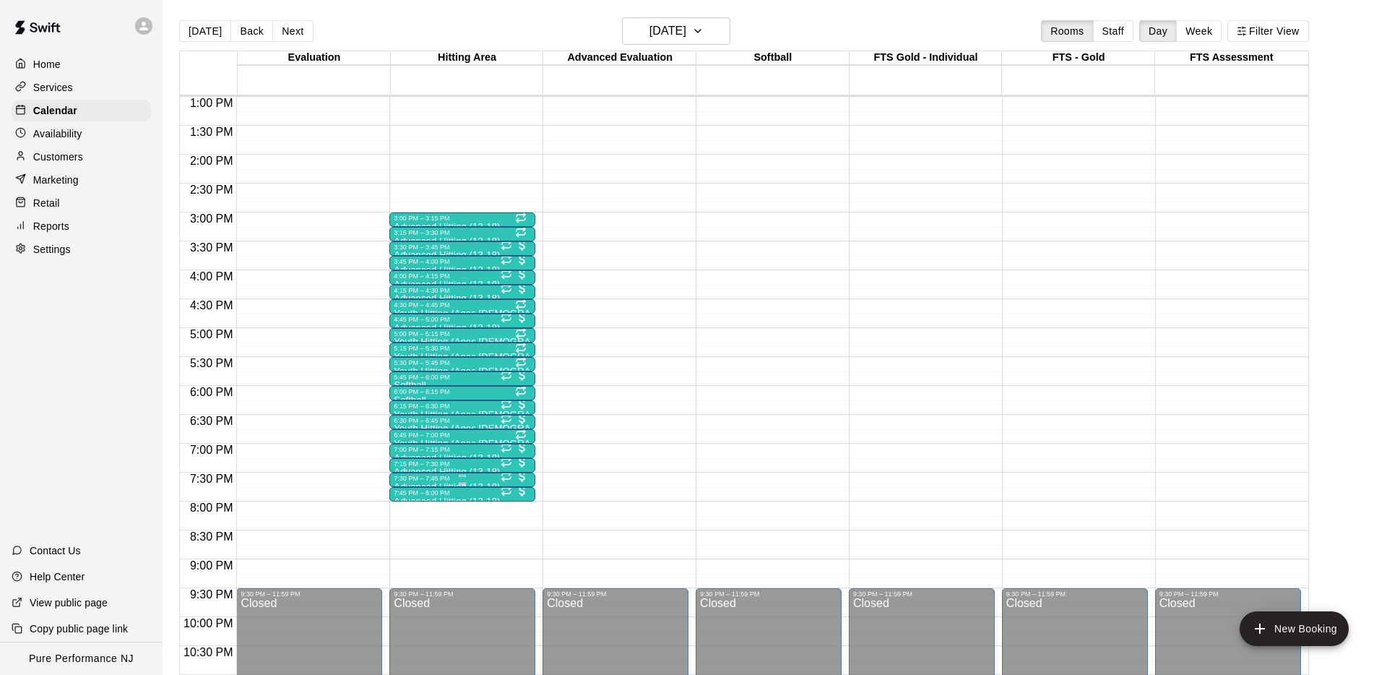
click at [485, 477] on div "7:30 PM – 7:45 PM" at bounding box center [462, 478] width 137 height 7
click at [407, 519] on img "edit" at bounding box center [409, 523] width 17 height 17
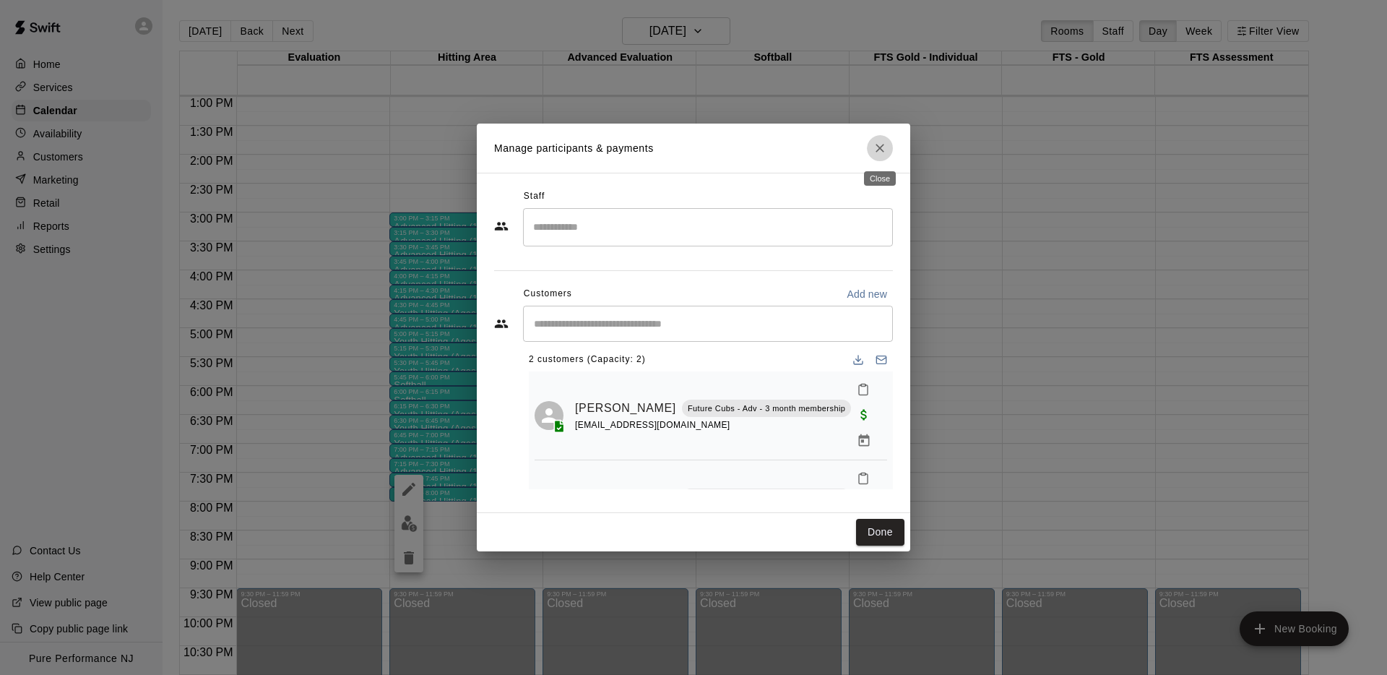
drag, startPoint x: 879, startPoint y: 144, endPoint x: 807, endPoint y: 178, distance: 79.5
click at [879, 144] on icon "Close" at bounding box center [880, 148] width 14 height 14
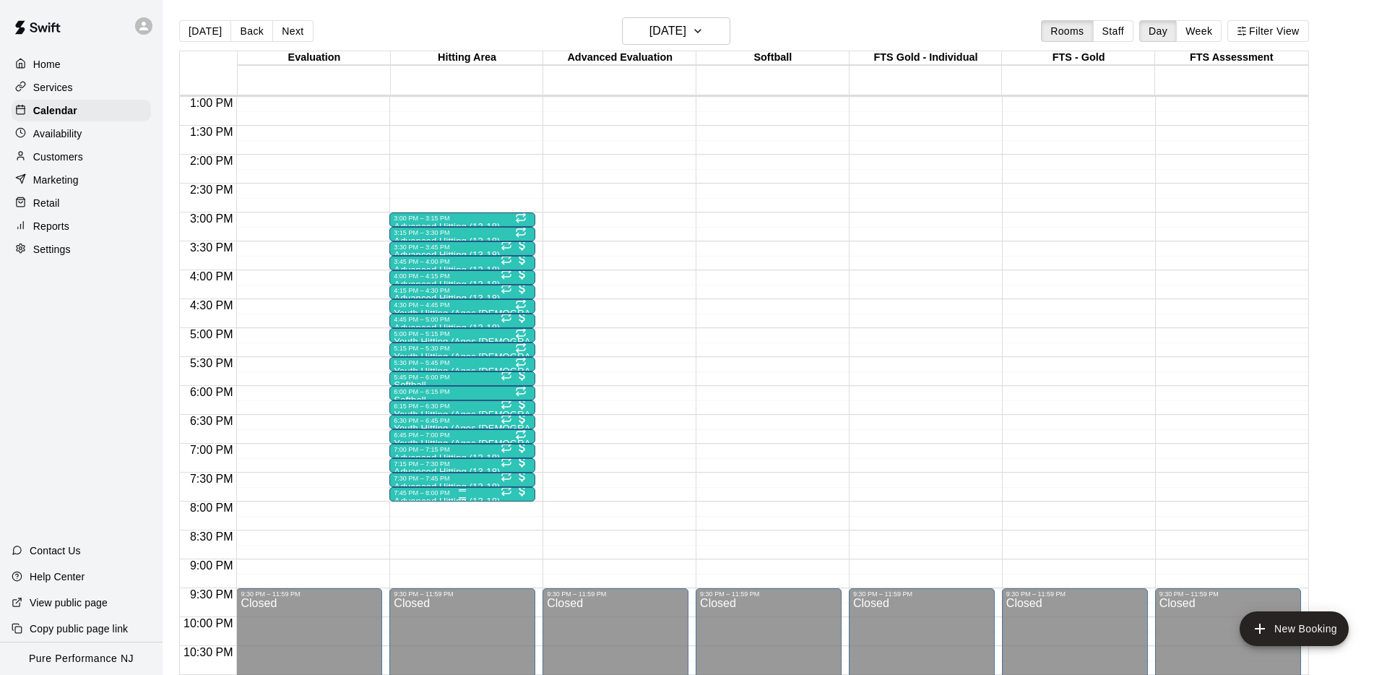
click at [405, 495] on div "7:45 PM – 8:00 PM" at bounding box center [462, 492] width 137 height 7
click at [413, 539] on img "edit" at bounding box center [409, 537] width 17 height 17
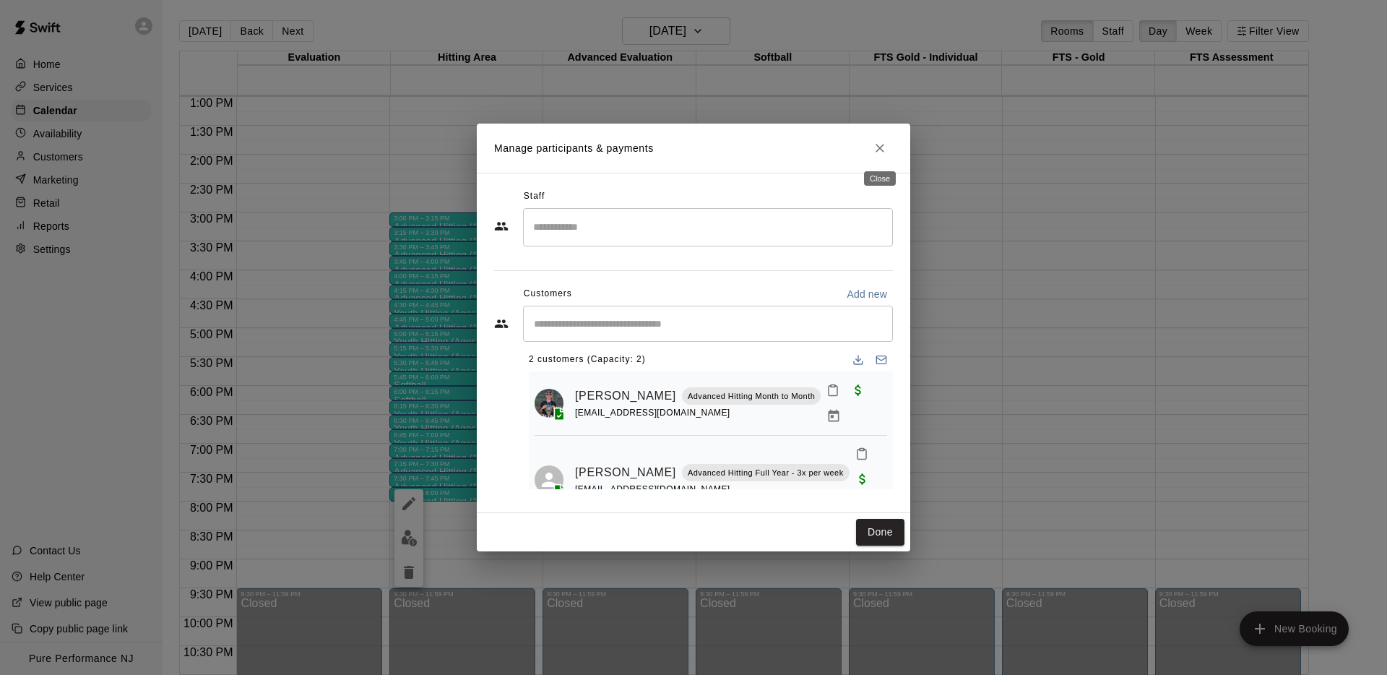
click at [881, 146] on icon "Close" at bounding box center [879, 148] width 9 height 9
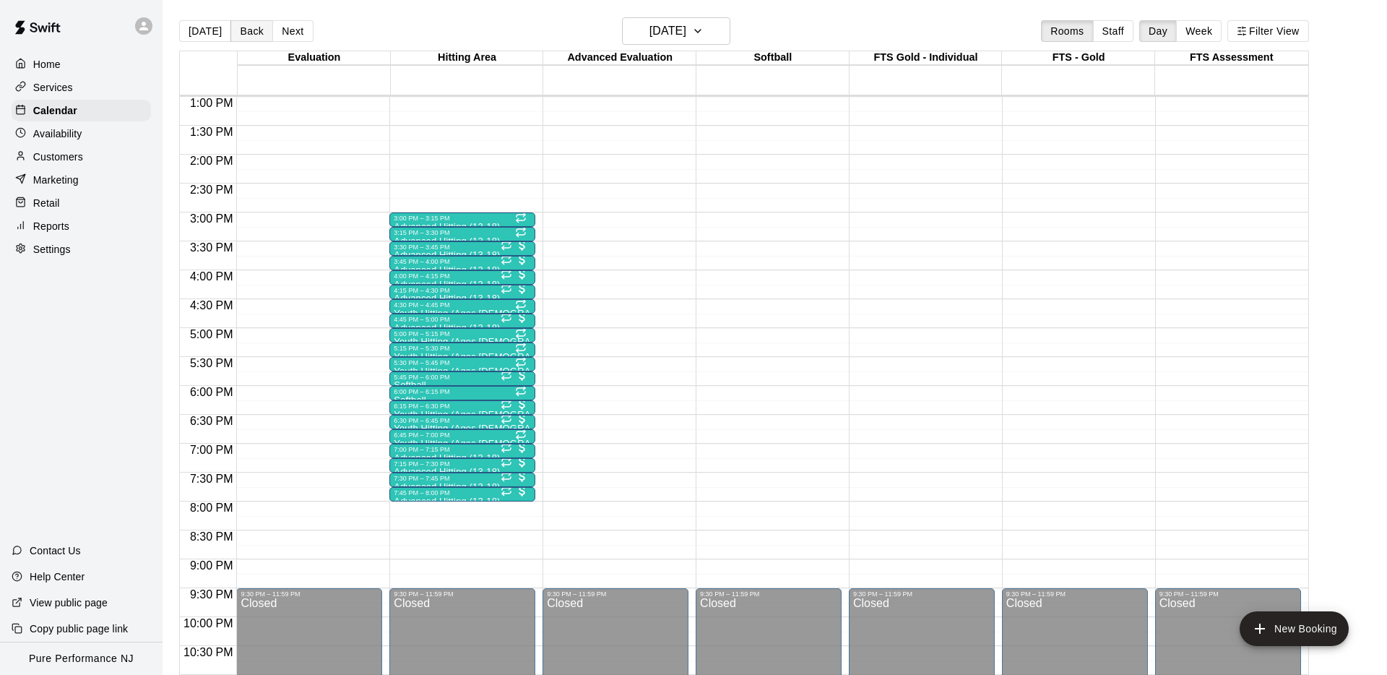
click at [243, 28] on button "Back" at bounding box center [251, 31] width 43 height 22
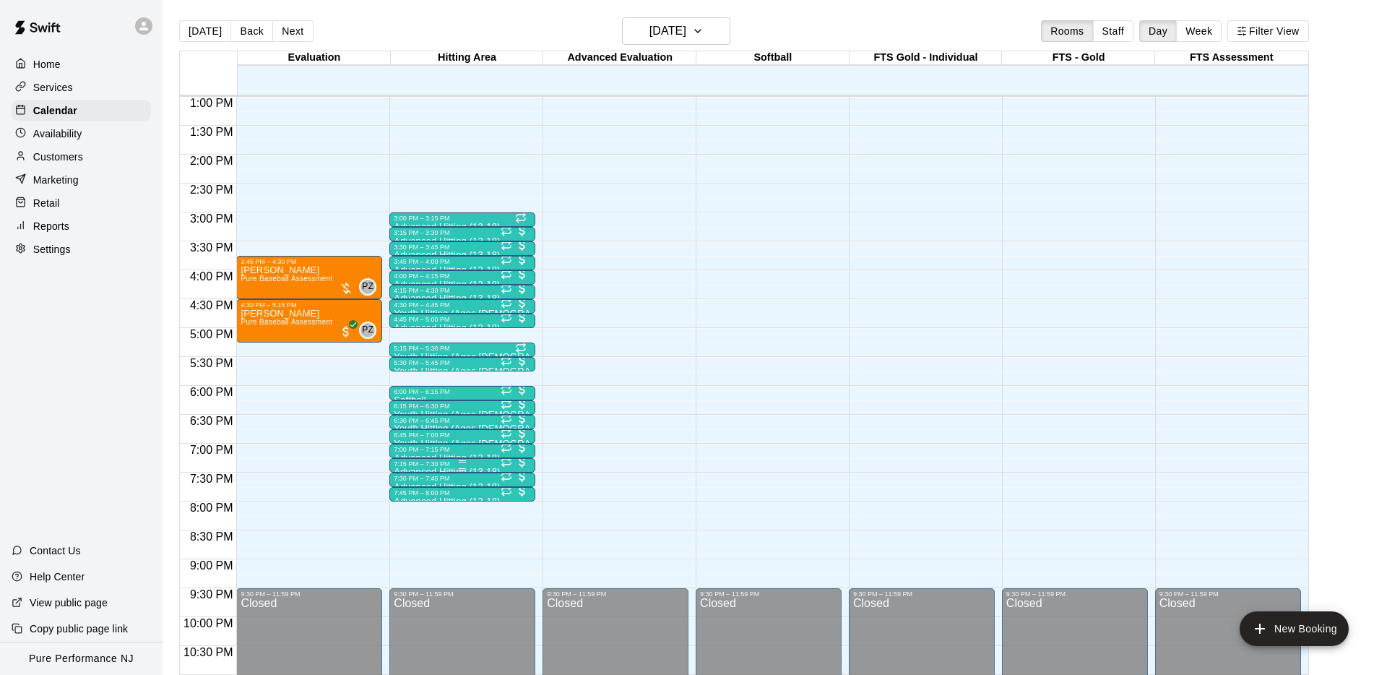
click at [410, 464] on div "7:15 PM – 7:30 PM" at bounding box center [462, 463] width 137 height 7
click at [410, 503] on img "edit" at bounding box center [409, 509] width 17 height 17
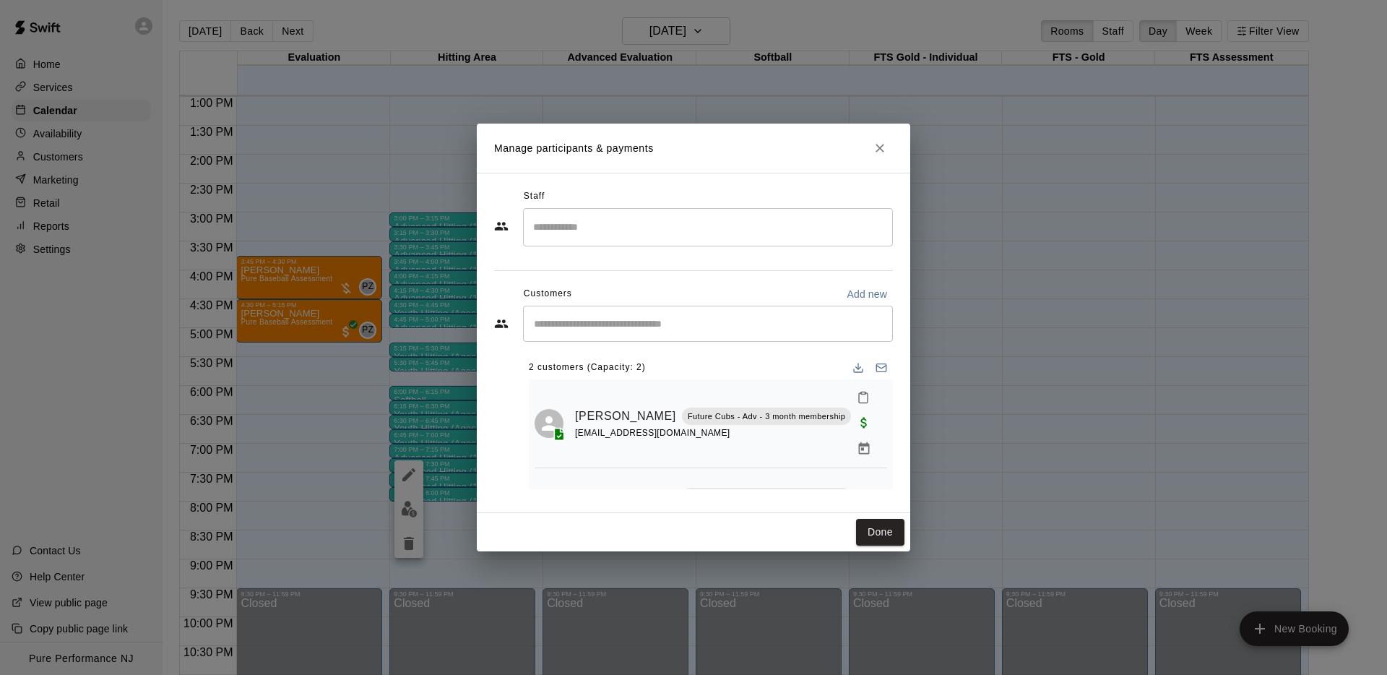
scroll to position [50, 0]
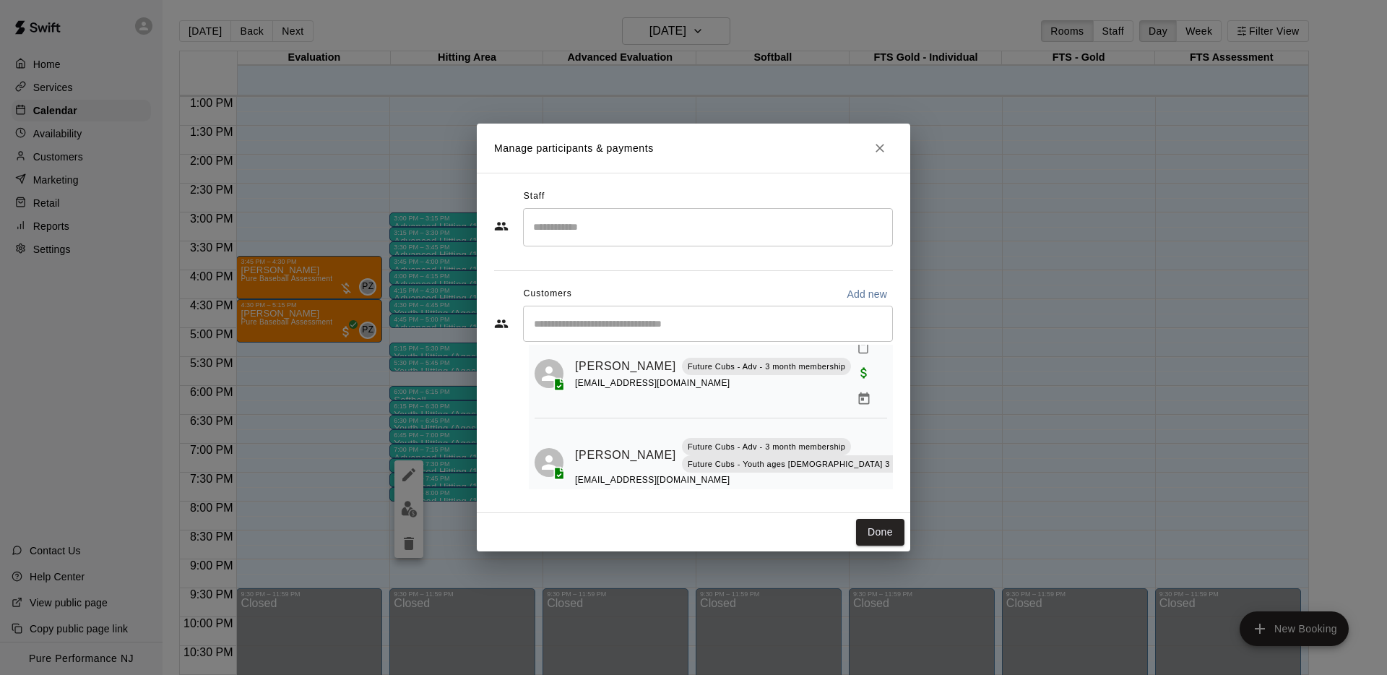
click at [878, 145] on icon "Close" at bounding box center [880, 148] width 14 height 14
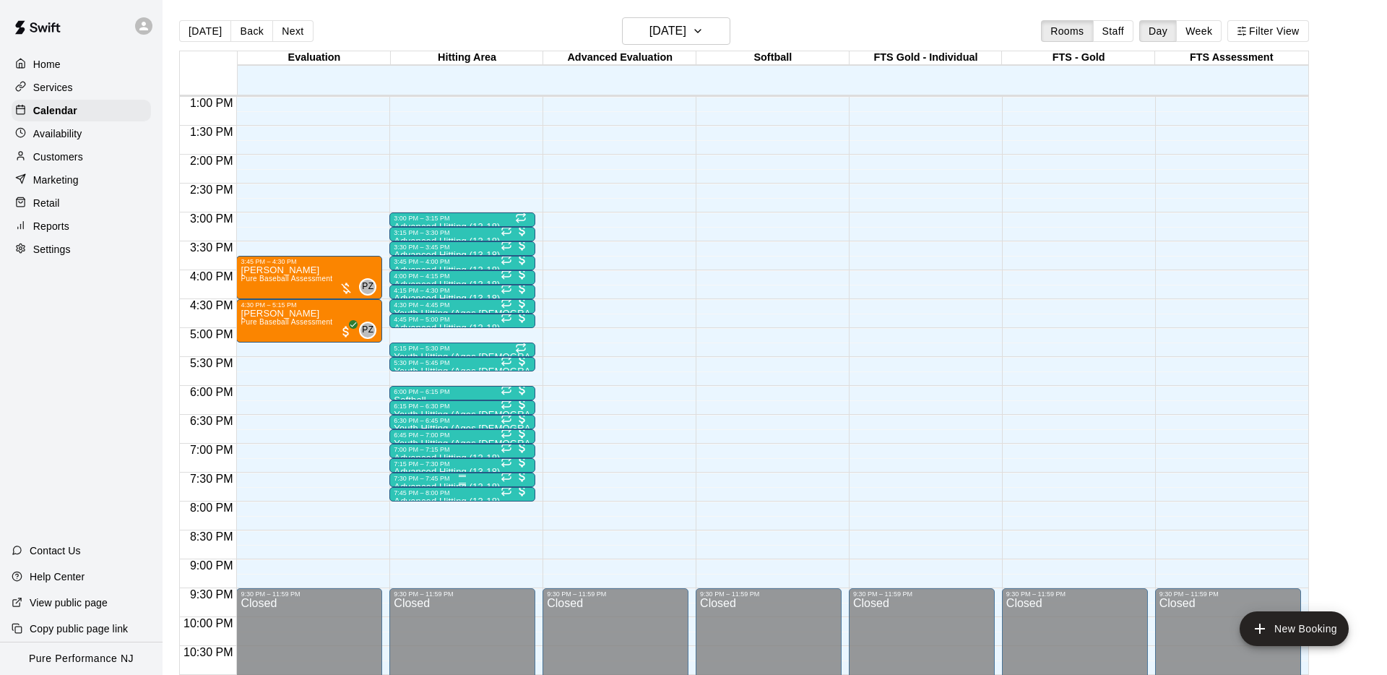
click at [445, 481] on div "7:30 PM – 7:45 PM" at bounding box center [462, 478] width 137 height 7
click at [404, 524] on img "edit" at bounding box center [409, 523] width 17 height 17
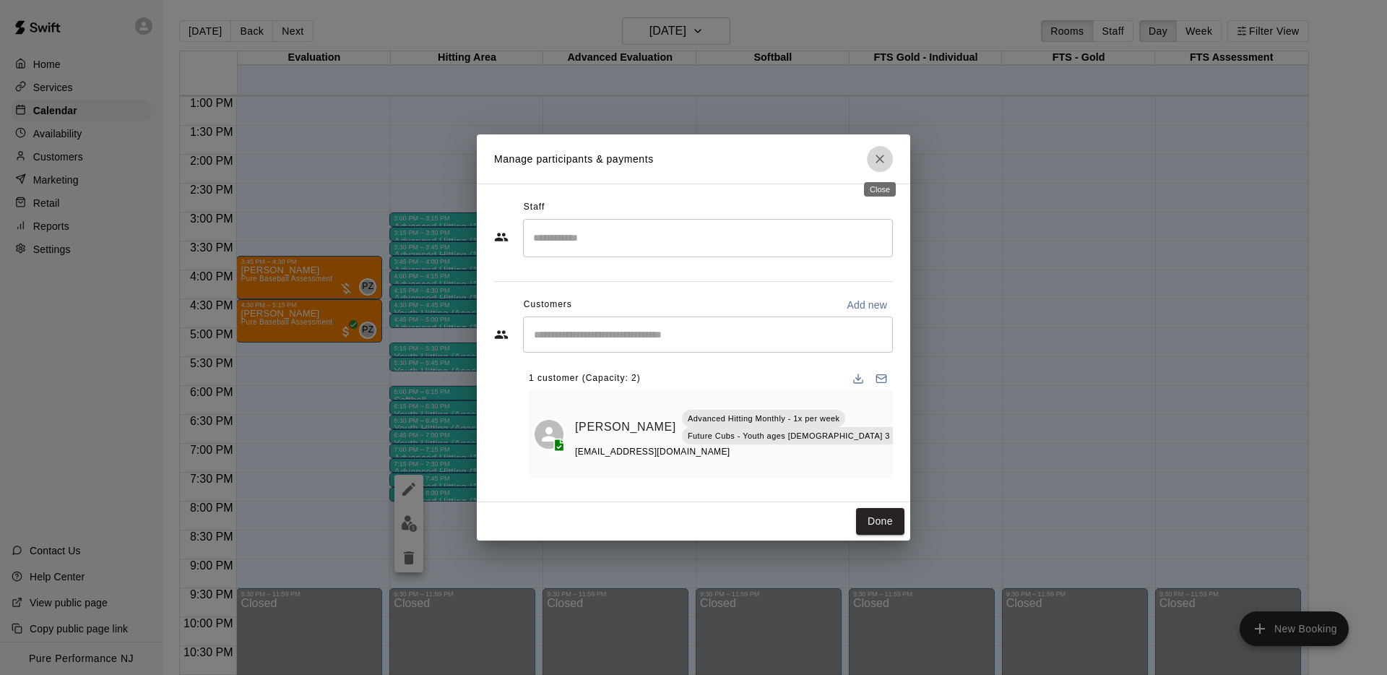
click at [876, 157] on icon "Close" at bounding box center [880, 159] width 14 height 14
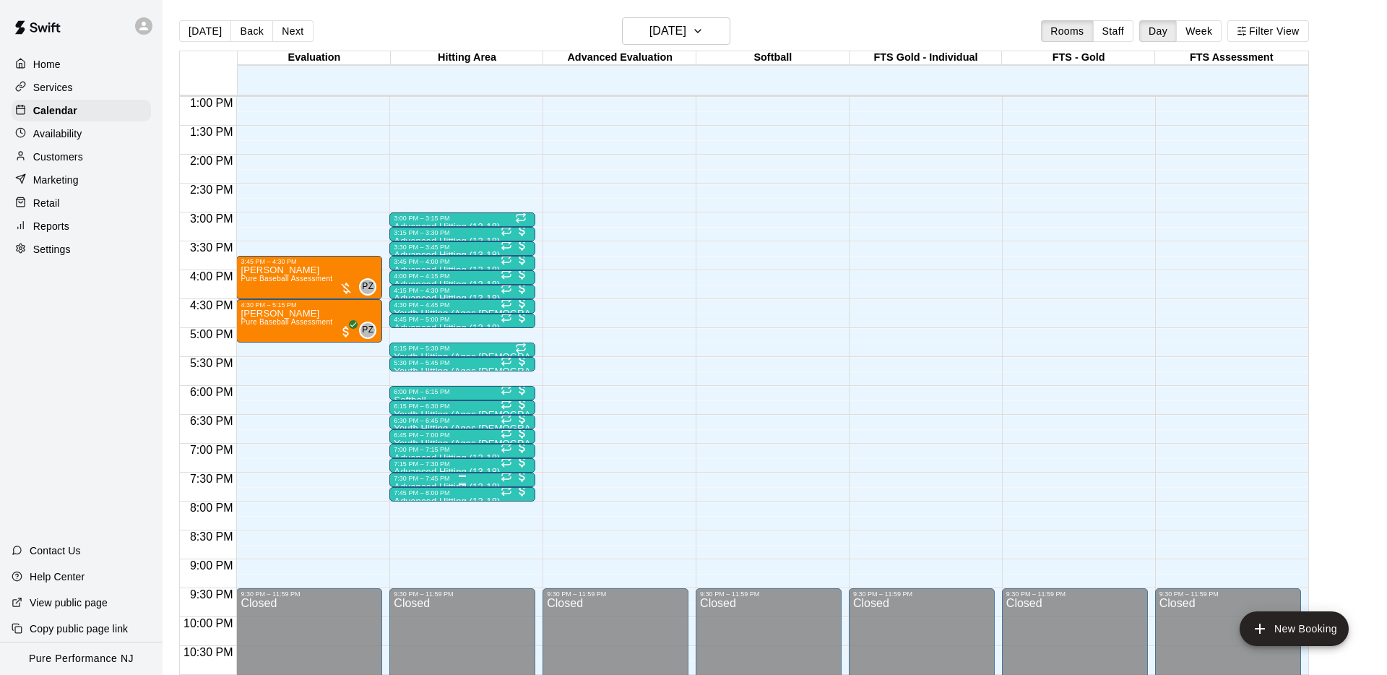
click at [424, 483] on div at bounding box center [462, 484] width 137 height 2
click at [412, 535] on img "edit" at bounding box center [409, 531] width 17 height 17
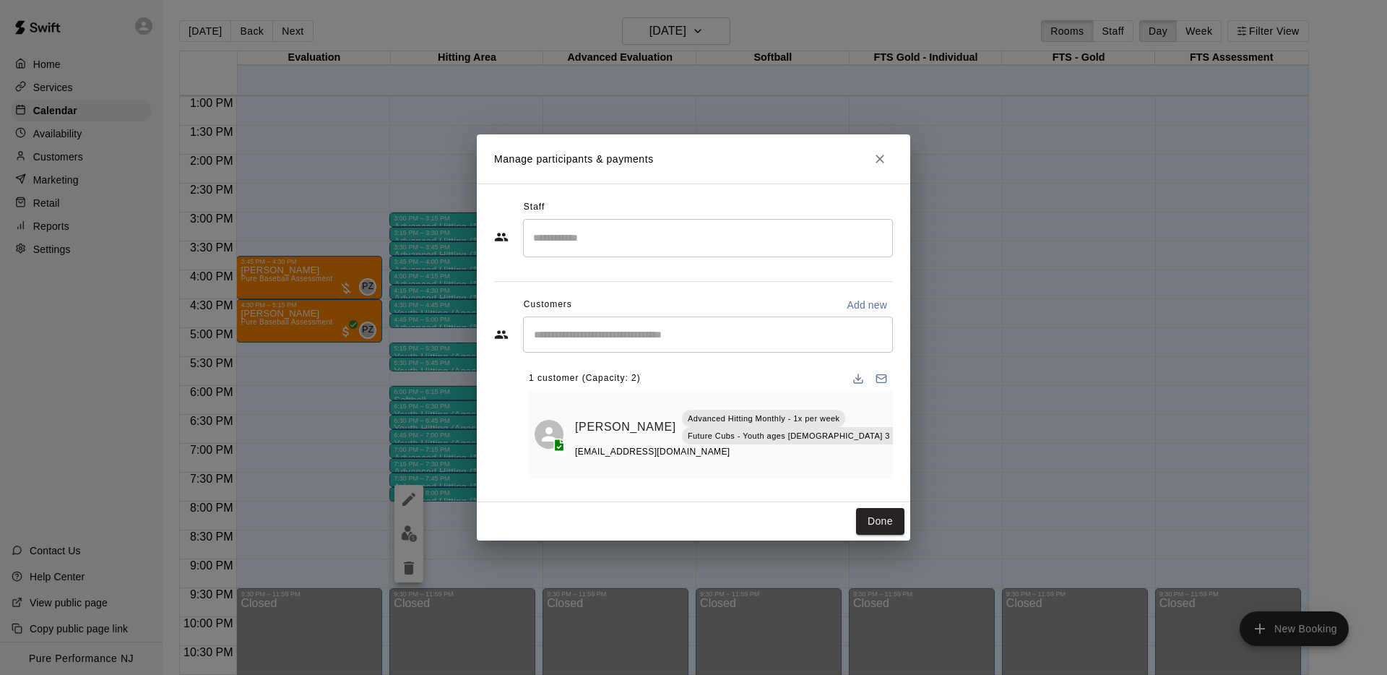
click at [639, 342] on div "​" at bounding box center [708, 334] width 370 height 36
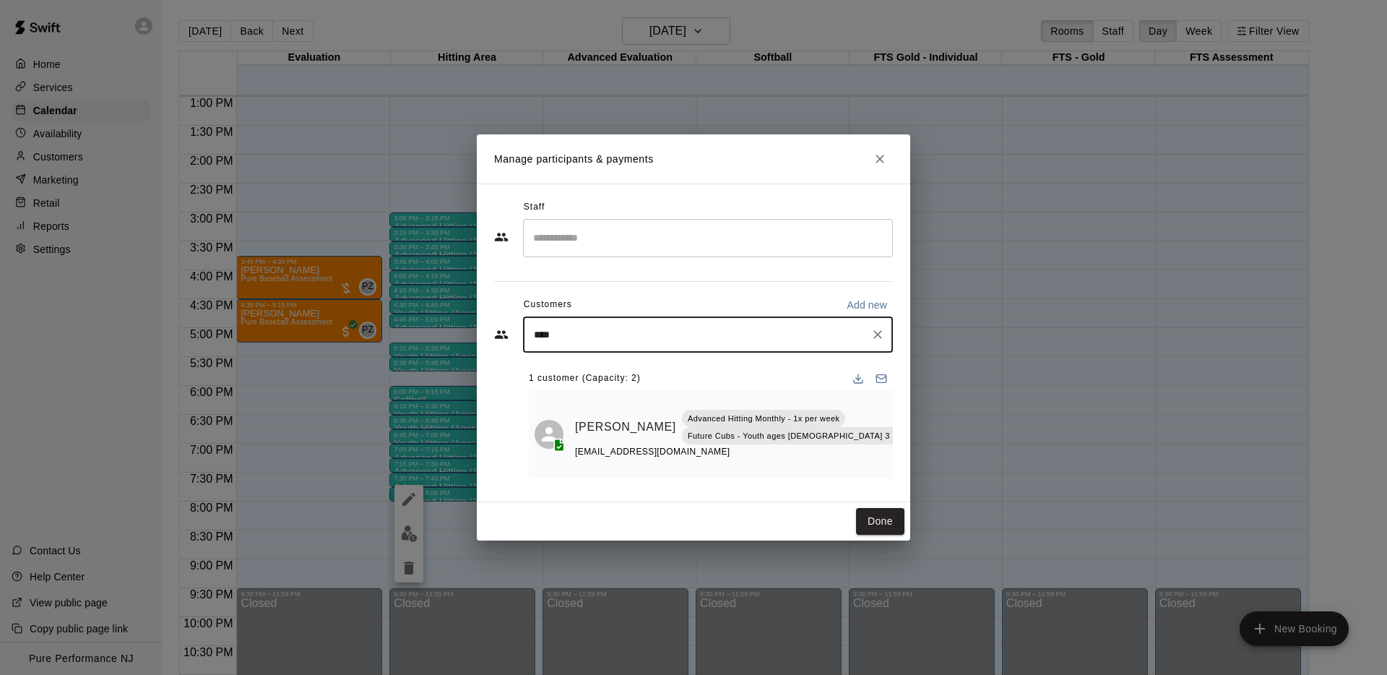
type input "*****"
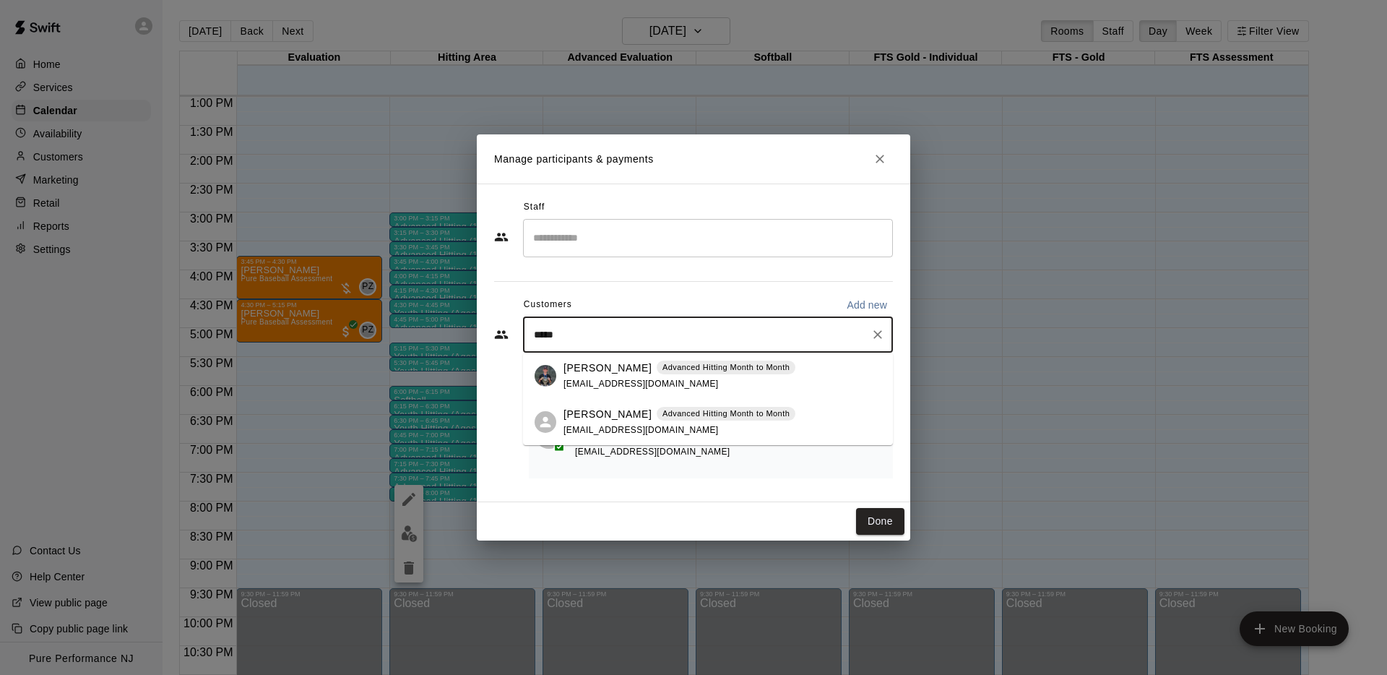
click at [592, 427] on span "[EMAIL_ADDRESS][DOMAIN_NAME]" at bounding box center [640, 430] width 155 height 10
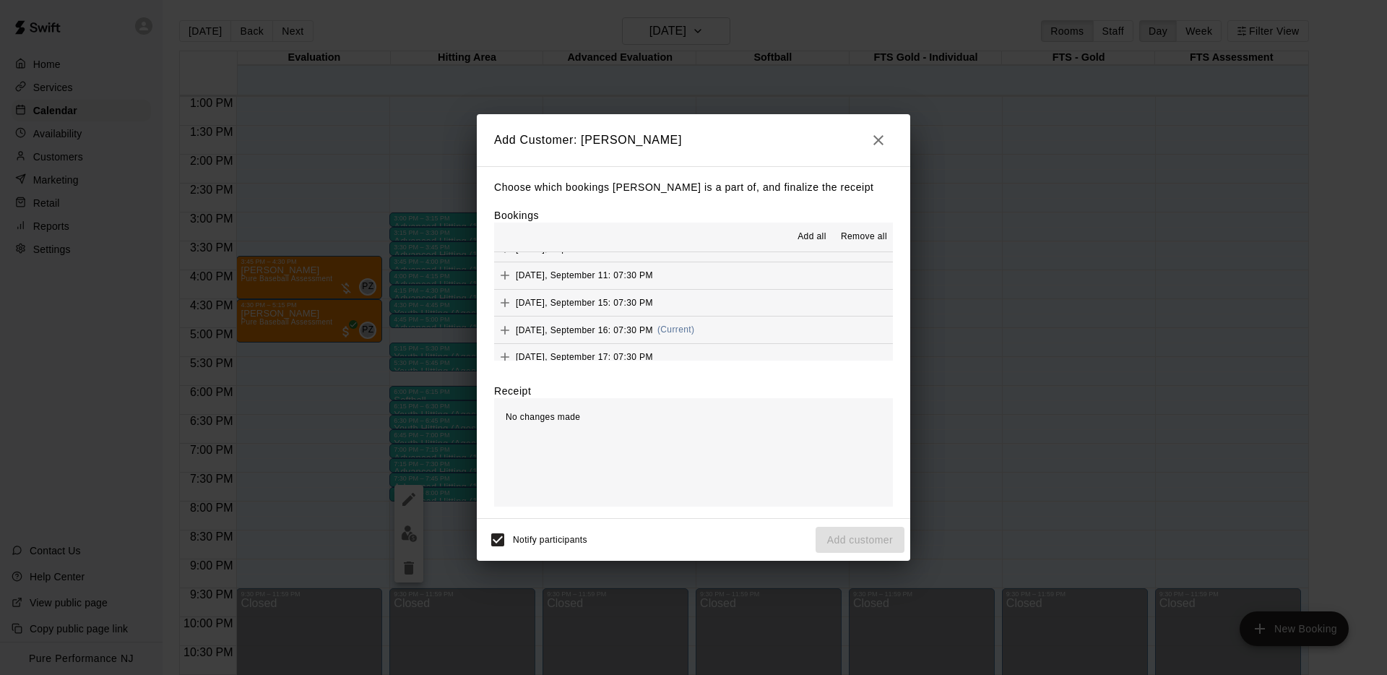
scroll to position [41, 0]
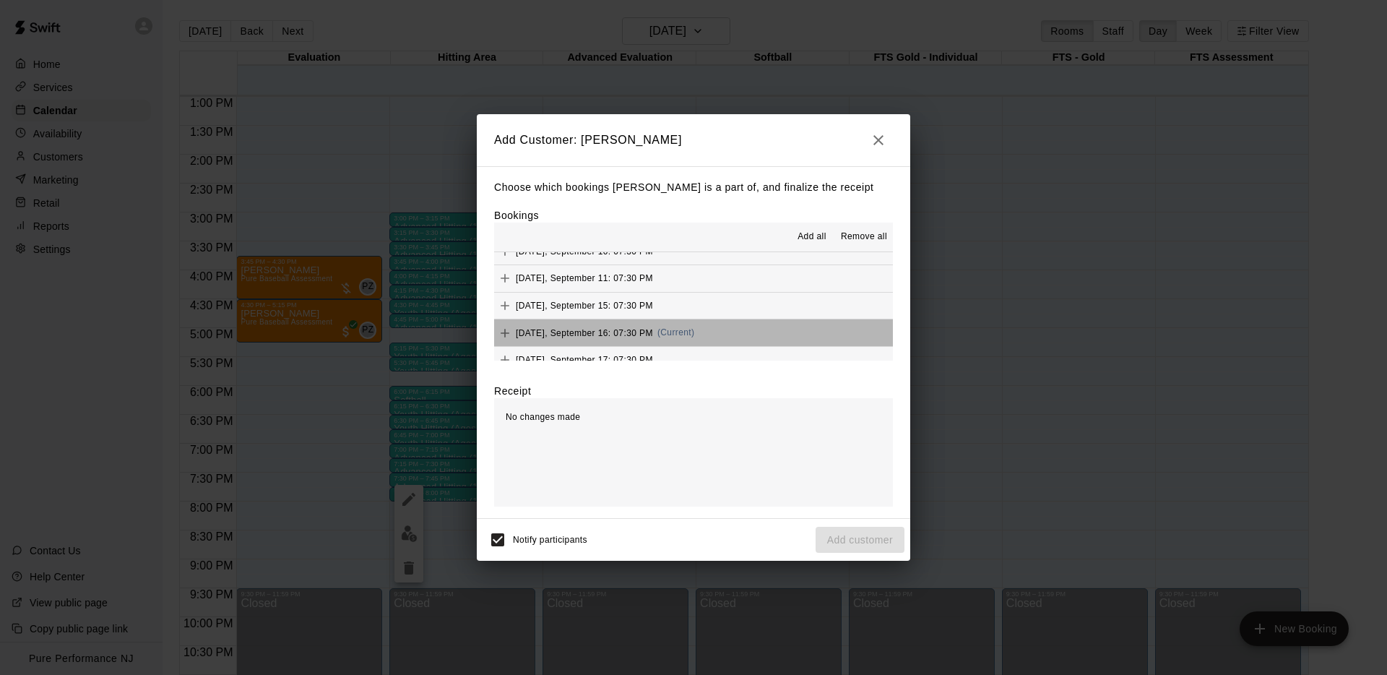
click at [711, 334] on button "[DATE], September 16: 07:30 PM (Current)" at bounding box center [693, 332] width 399 height 27
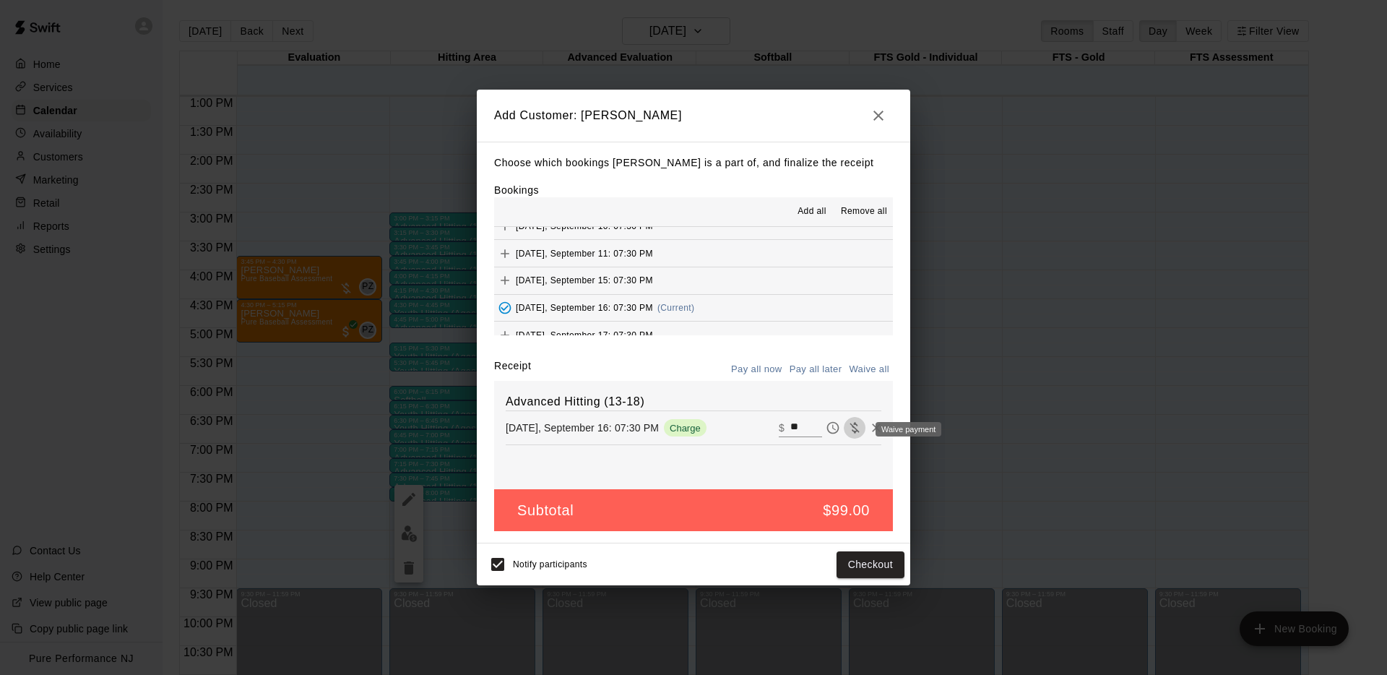
click at [855, 428] on icon "Waive payment" at bounding box center [853, 428] width 9 height 11
type input "*"
click at [866, 563] on button "Add customer" at bounding box center [860, 564] width 89 height 27
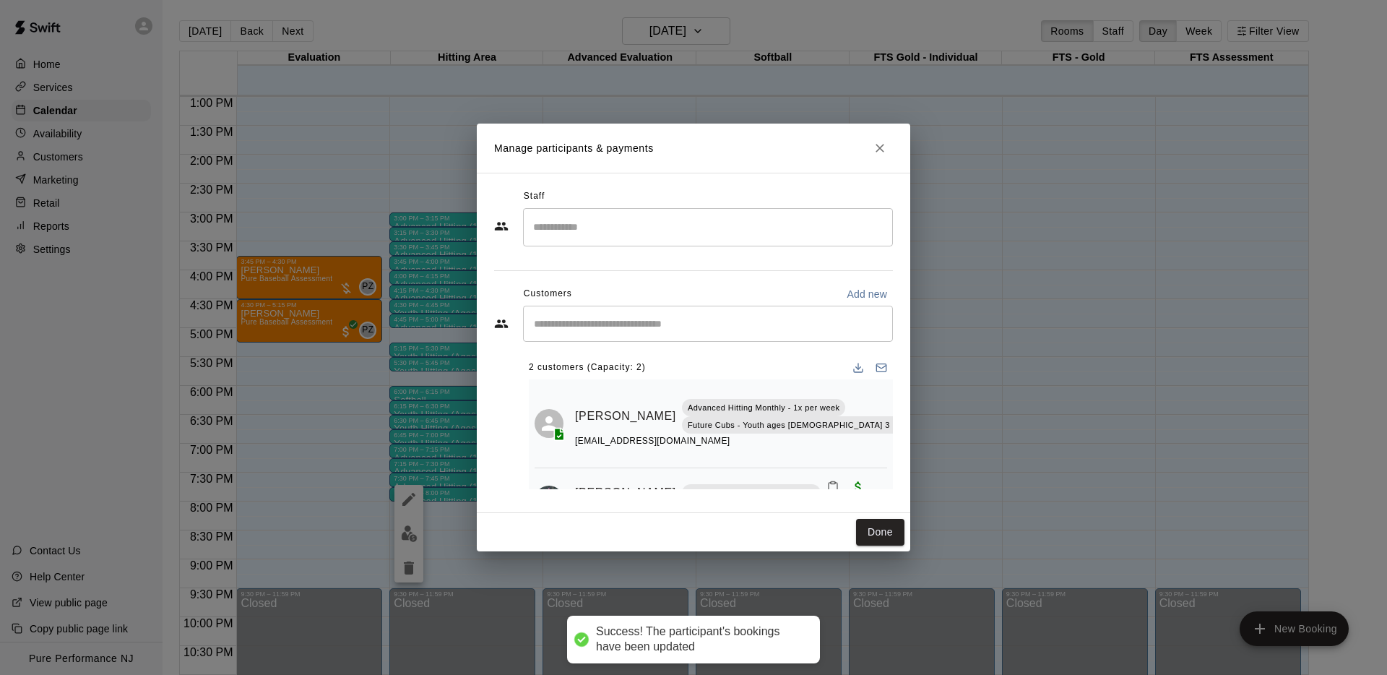
scroll to position [32, 0]
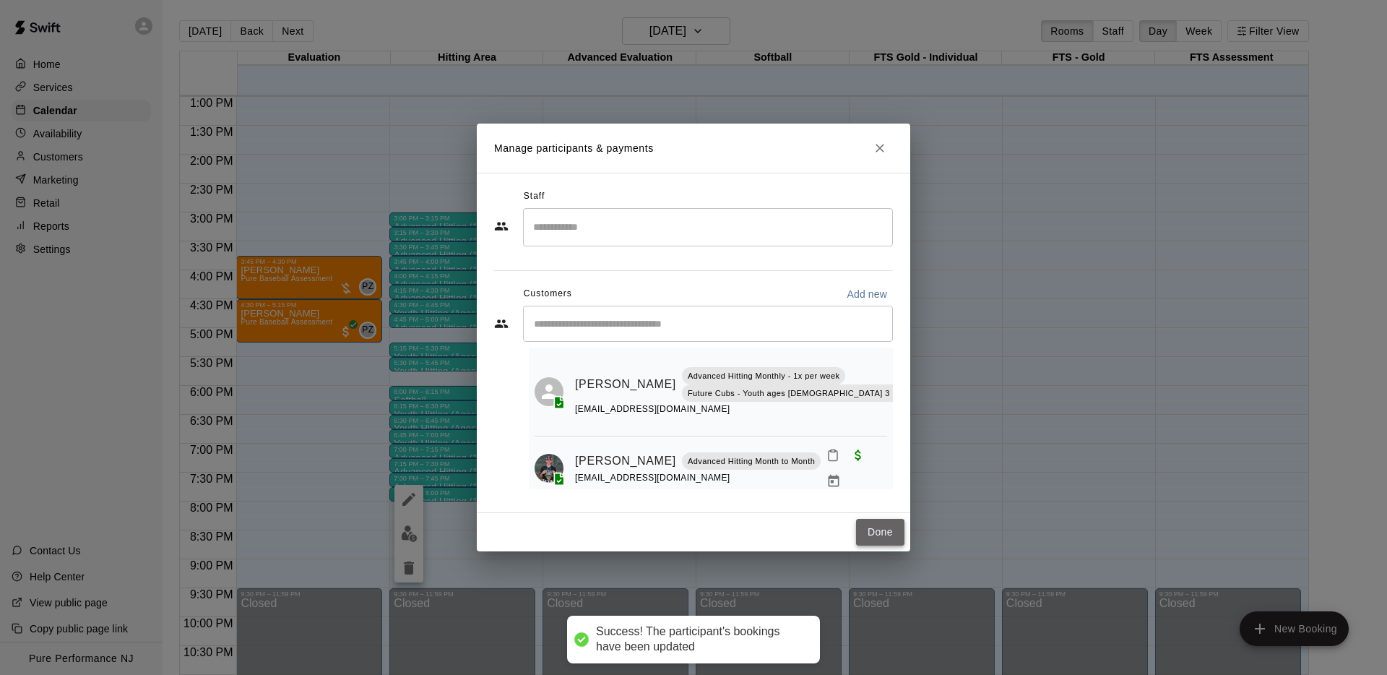
click at [878, 527] on button "Done" at bounding box center [880, 532] width 48 height 27
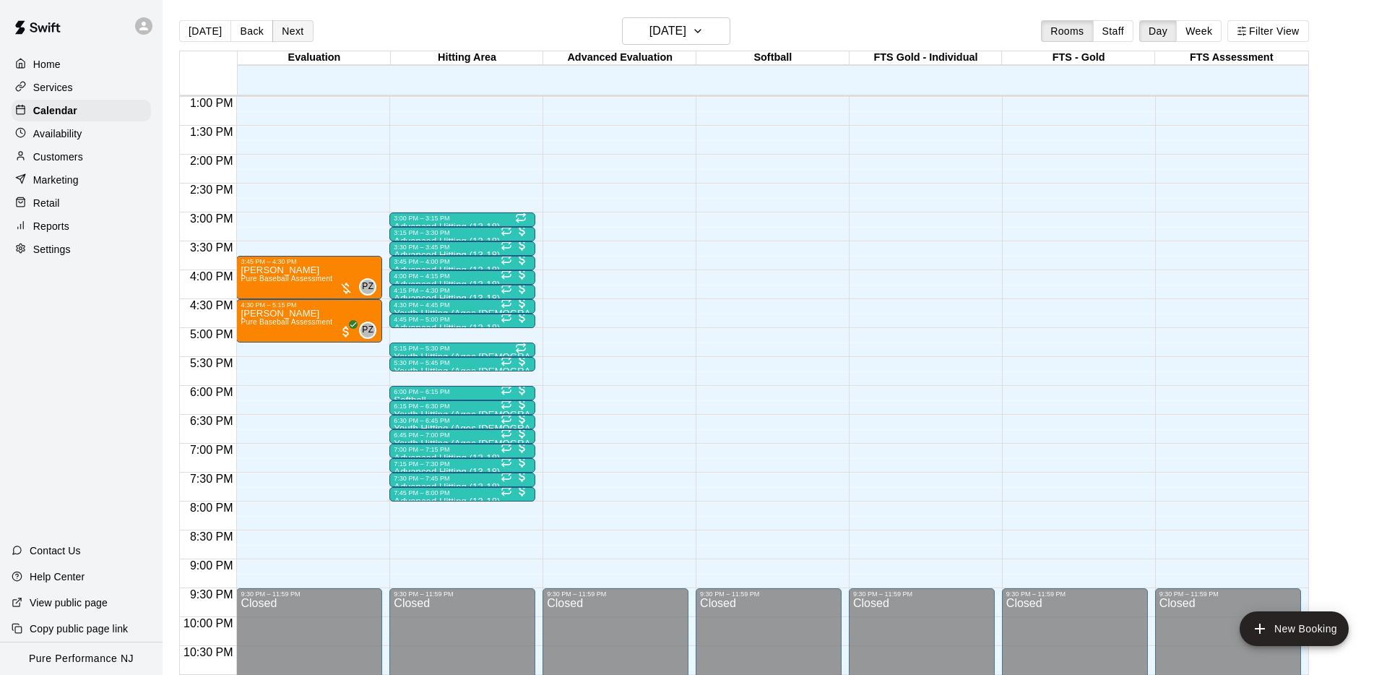
click at [292, 33] on button "Next" at bounding box center [292, 31] width 40 height 22
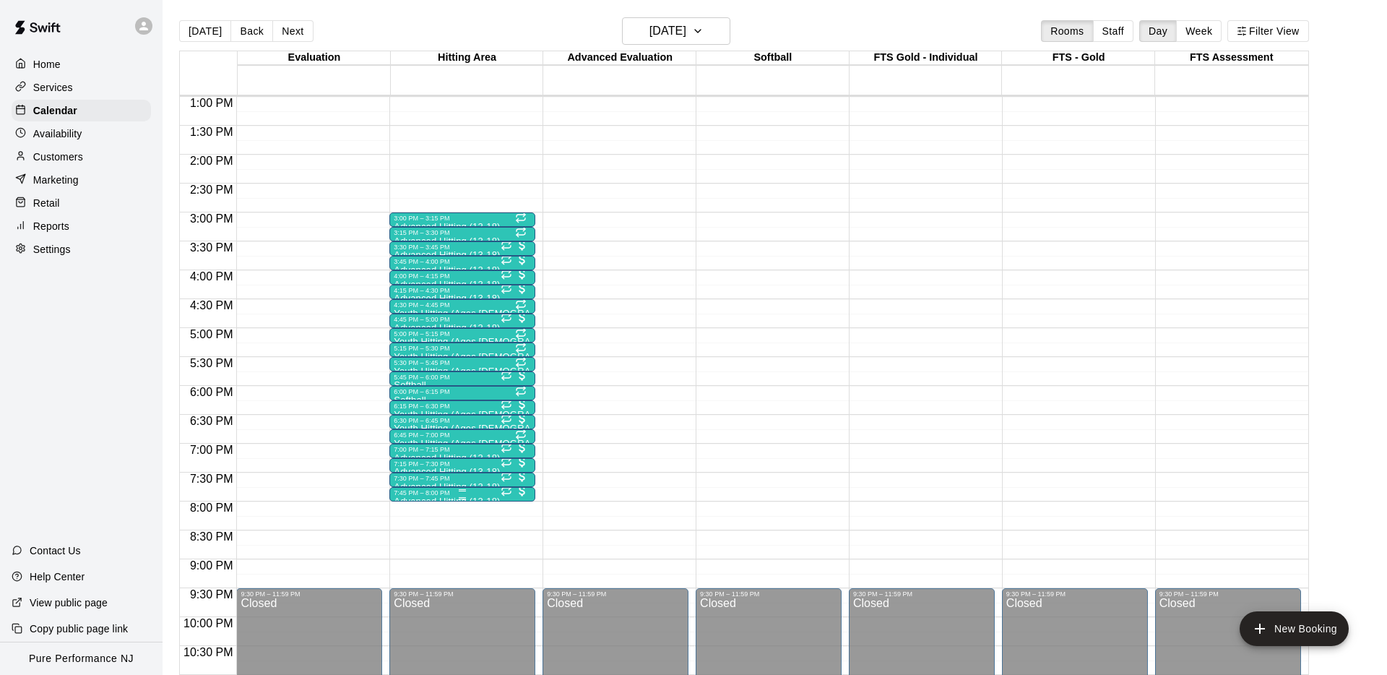
click at [420, 492] on div "7:45 PM – 8:00 PM" at bounding box center [462, 492] width 137 height 7
click at [407, 541] on img "edit" at bounding box center [409, 537] width 17 height 17
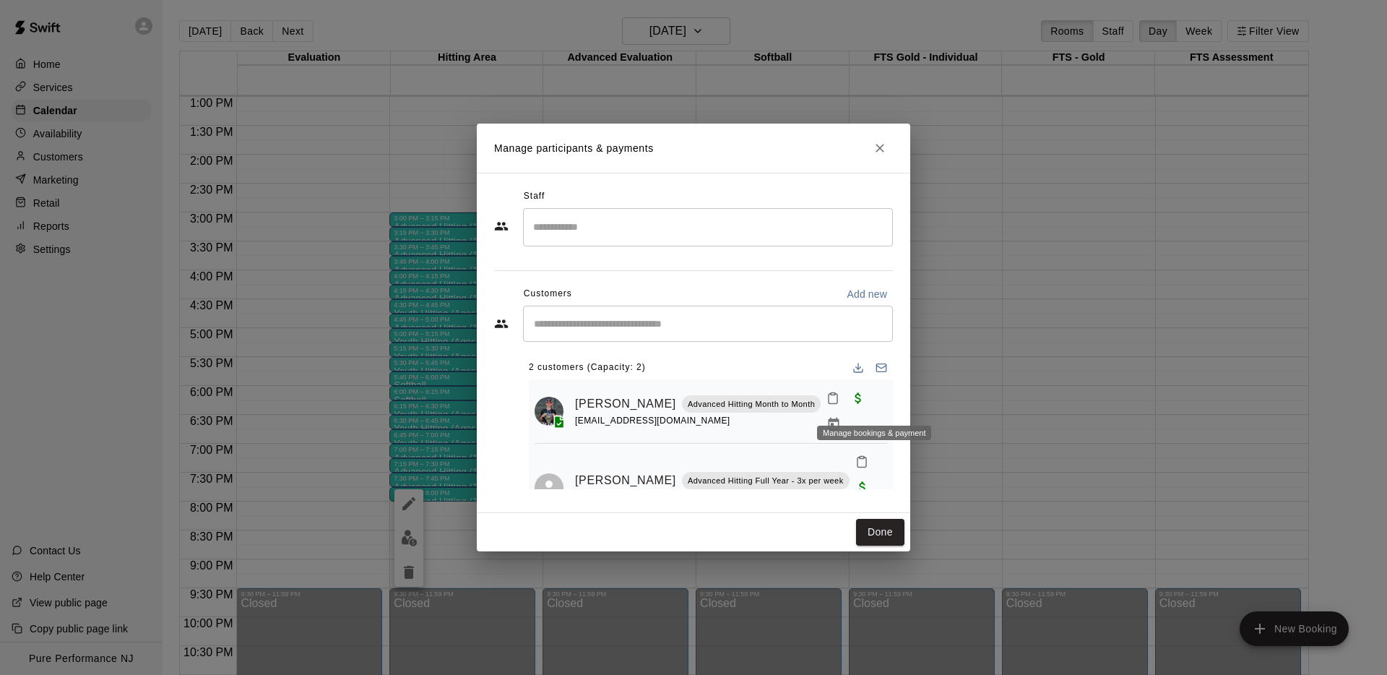
click at [841, 417] on icon "Manage bookings & payment" at bounding box center [833, 424] width 14 height 14
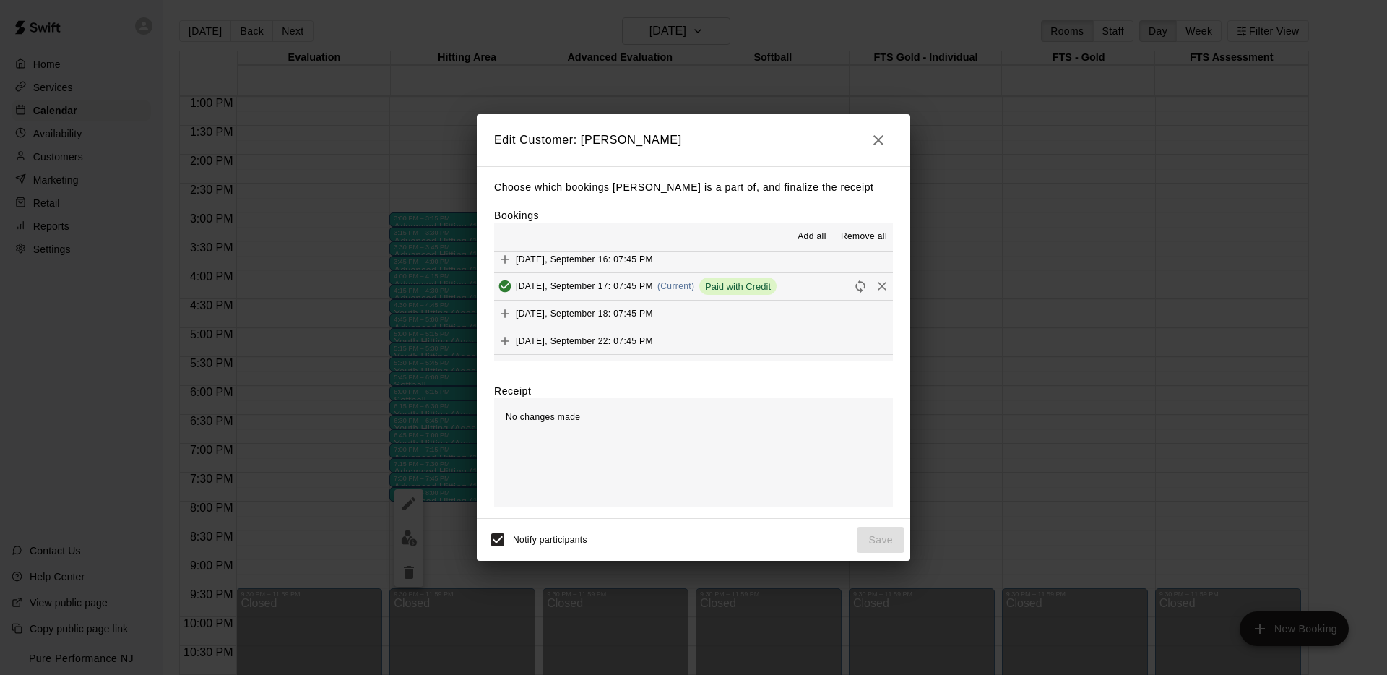
scroll to position [102, 0]
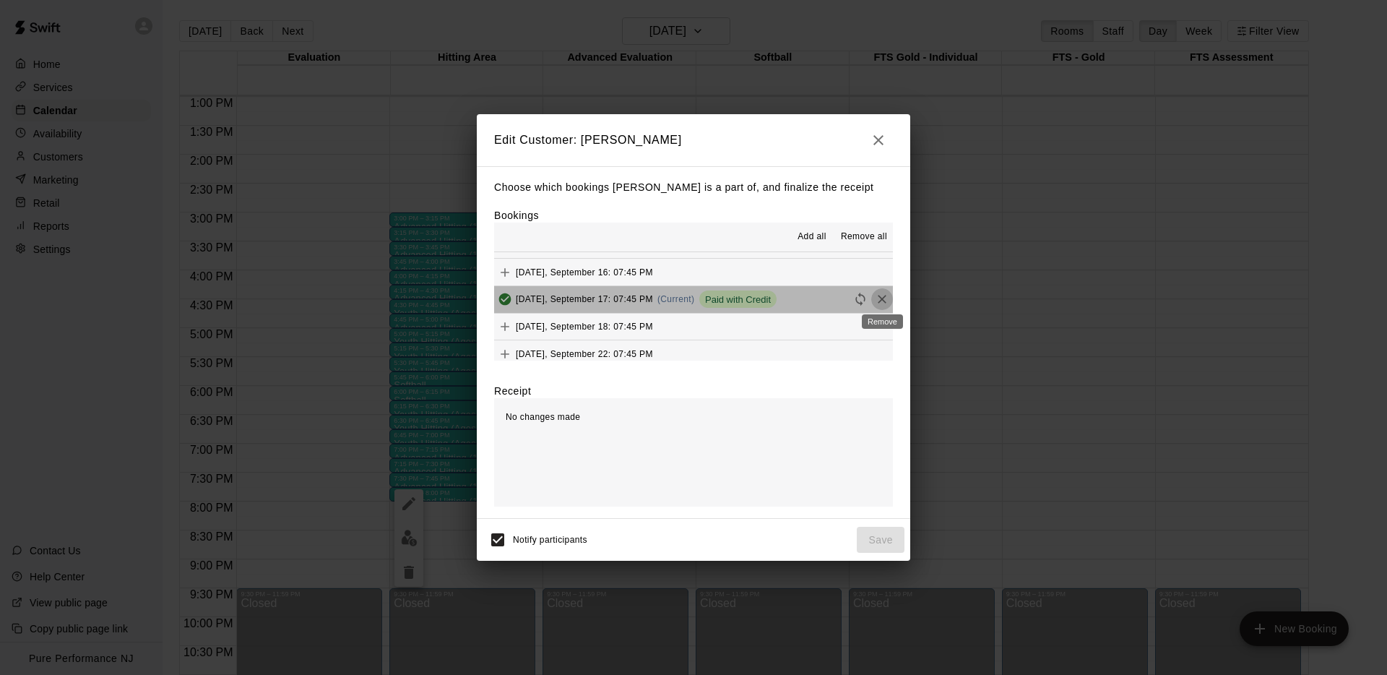
click at [880, 300] on icon "Remove" at bounding box center [882, 299] width 9 height 9
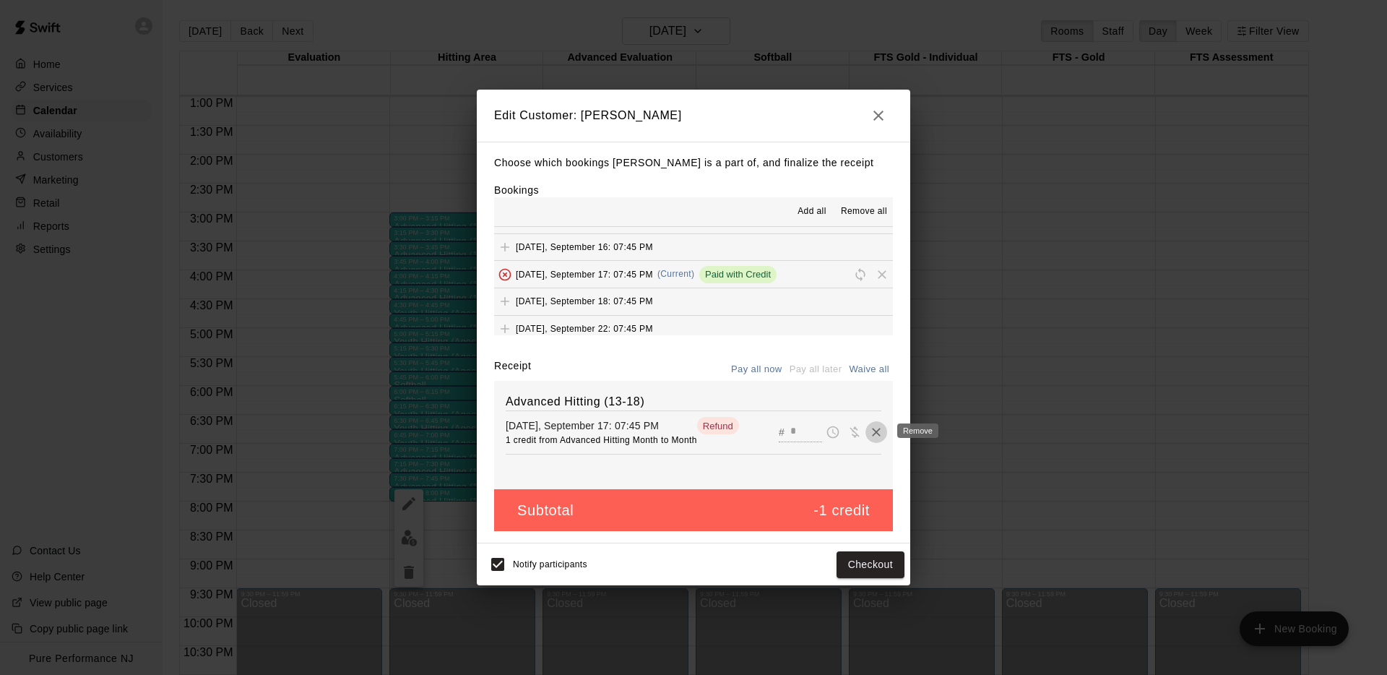
click at [877, 431] on icon "Remove" at bounding box center [876, 432] width 9 height 9
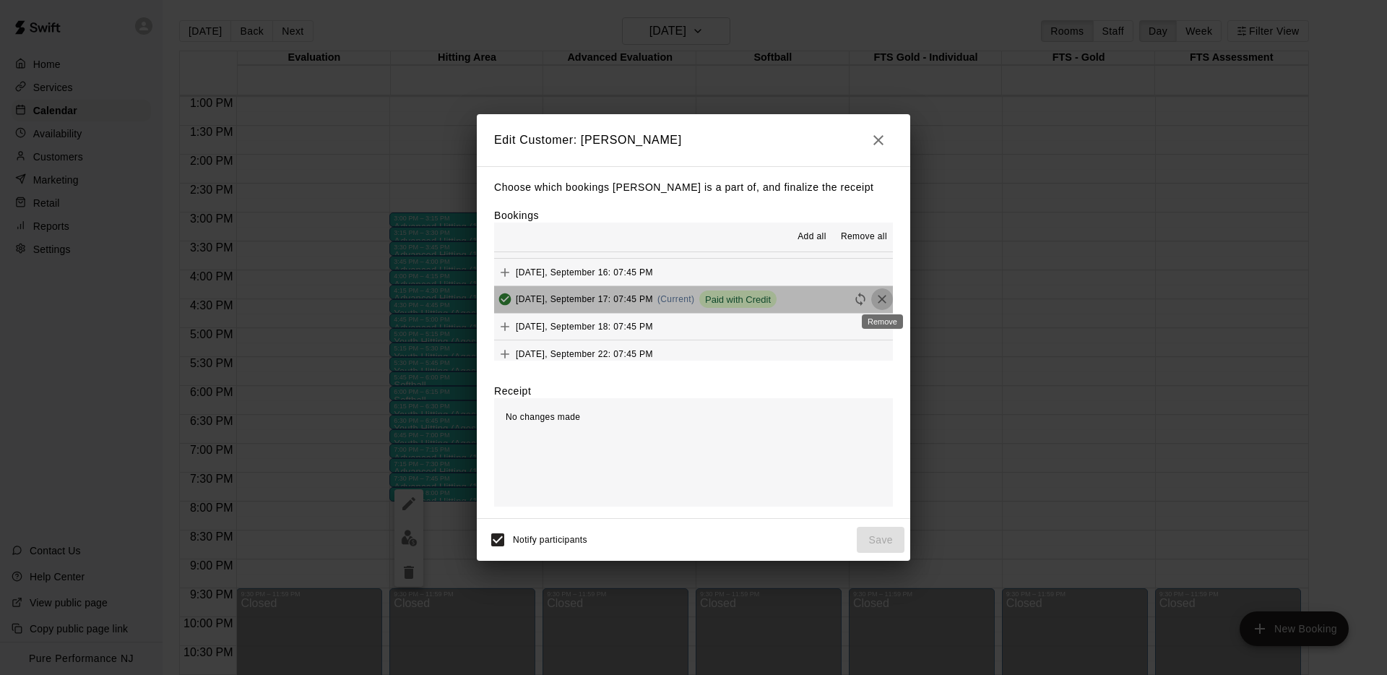
click at [883, 294] on icon "Remove" at bounding box center [882, 299] width 14 height 14
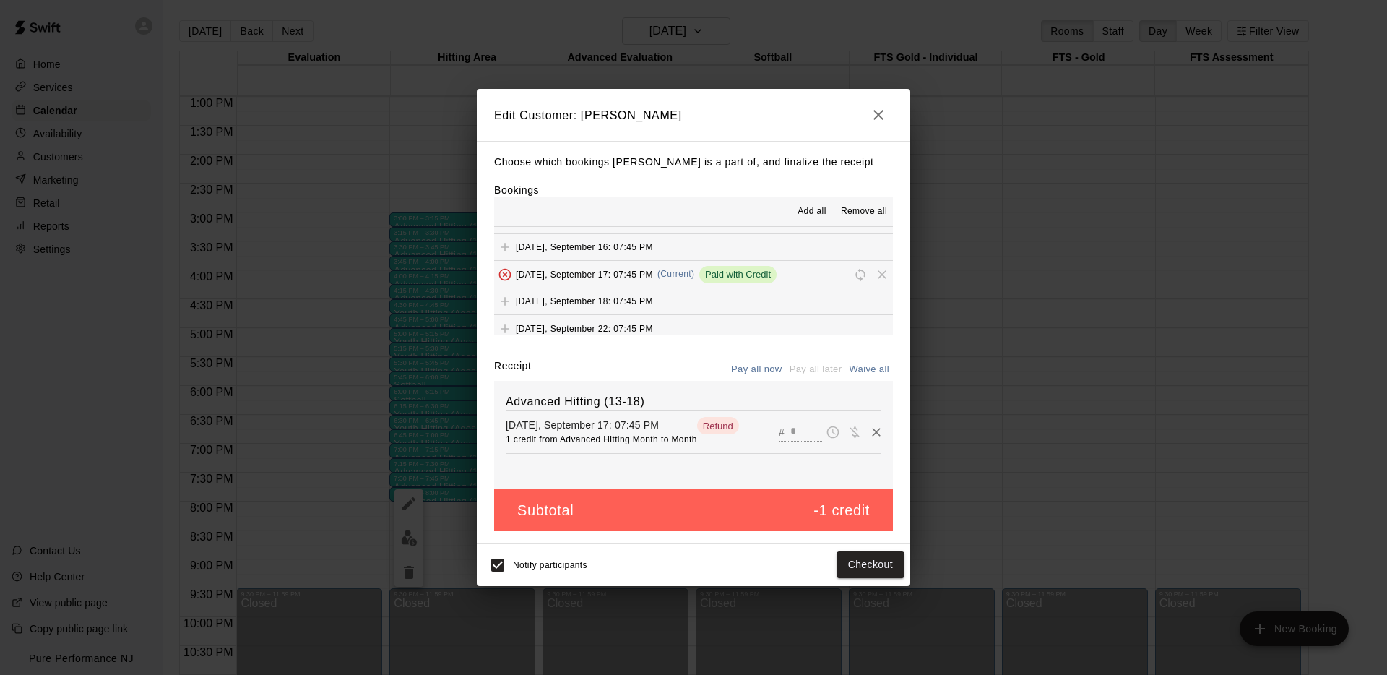
scroll to position [99, 0]
click at [840, 432] on span "Pay later" at bounding box center [833, 431] width 22 height 12
click at [860, 579] on div "Notify participants Checkout" at bounding box center [694, 564] width 422 height 30
click at [860, 566] on button "Checkout" at bounding box center [870, 564] width 68 height 27
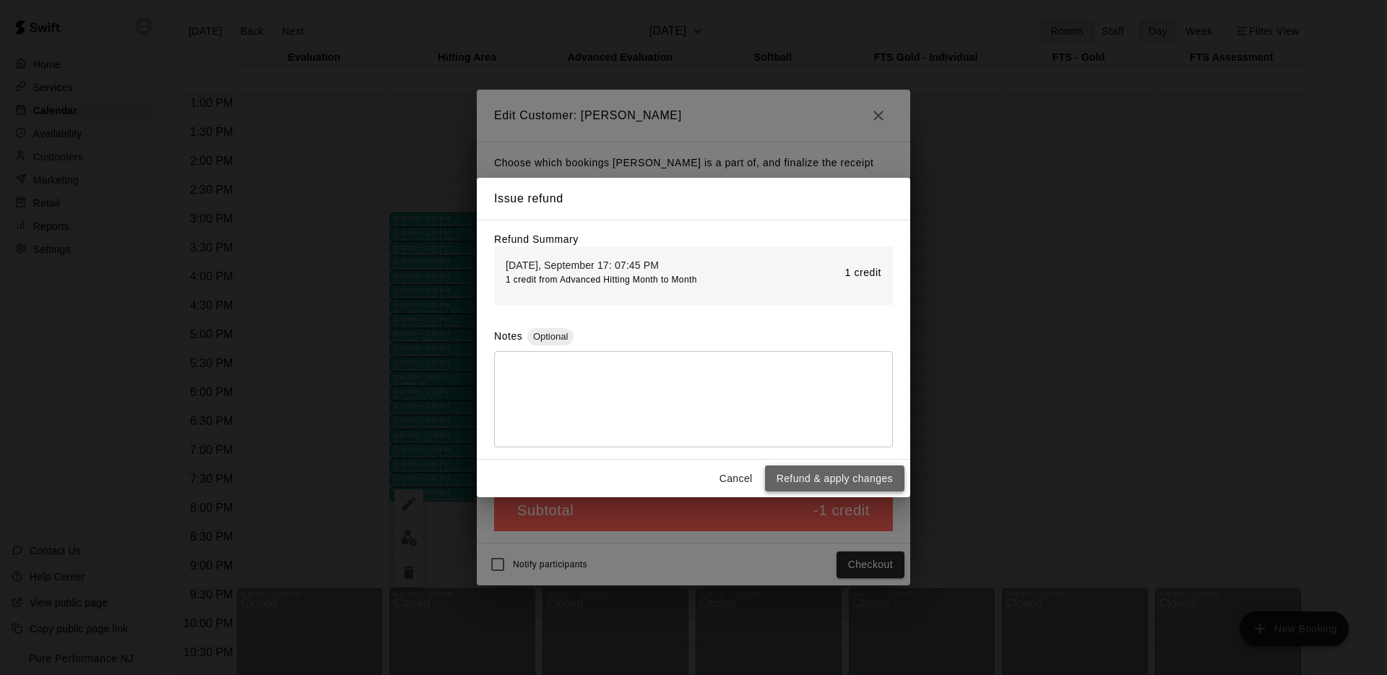
click at [826, 478] on button "Refund & apply changes" at bounding box center [834, 478] width 139 height 27
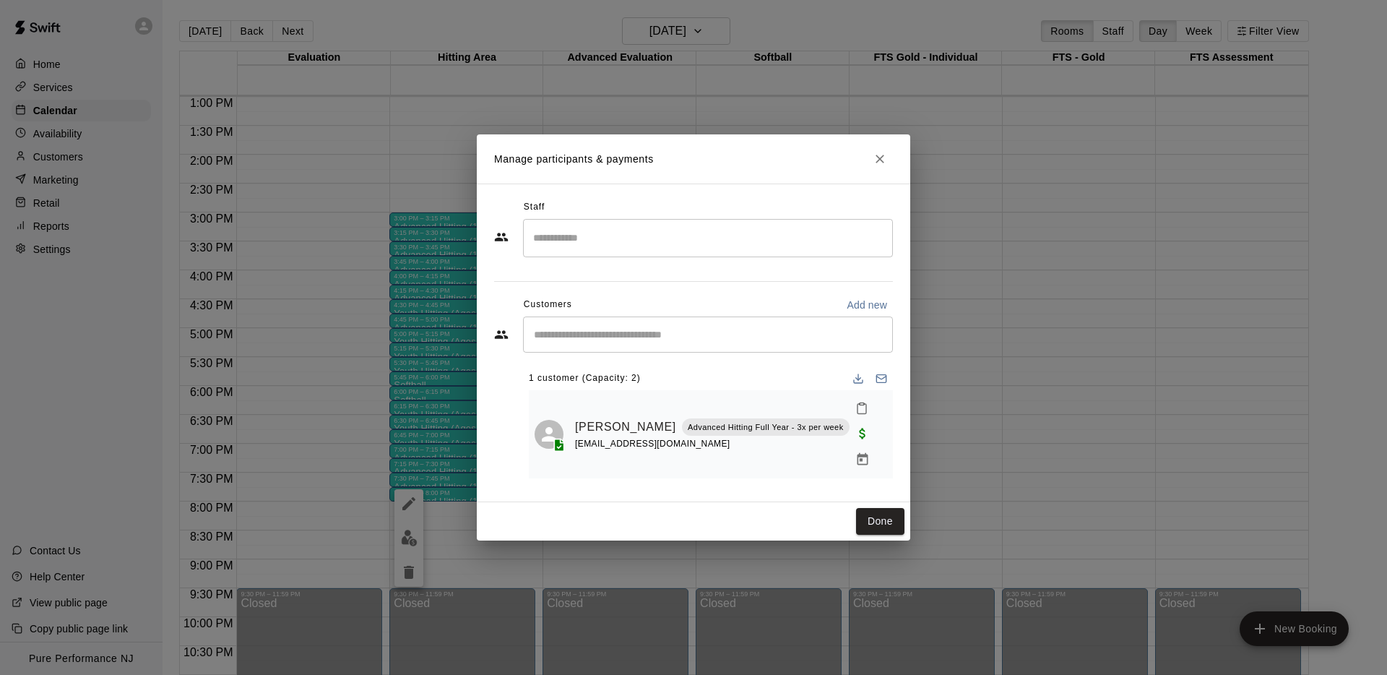
click at [870, 170] on button "Close" at bounding box center [880, 159] width 26 height 26
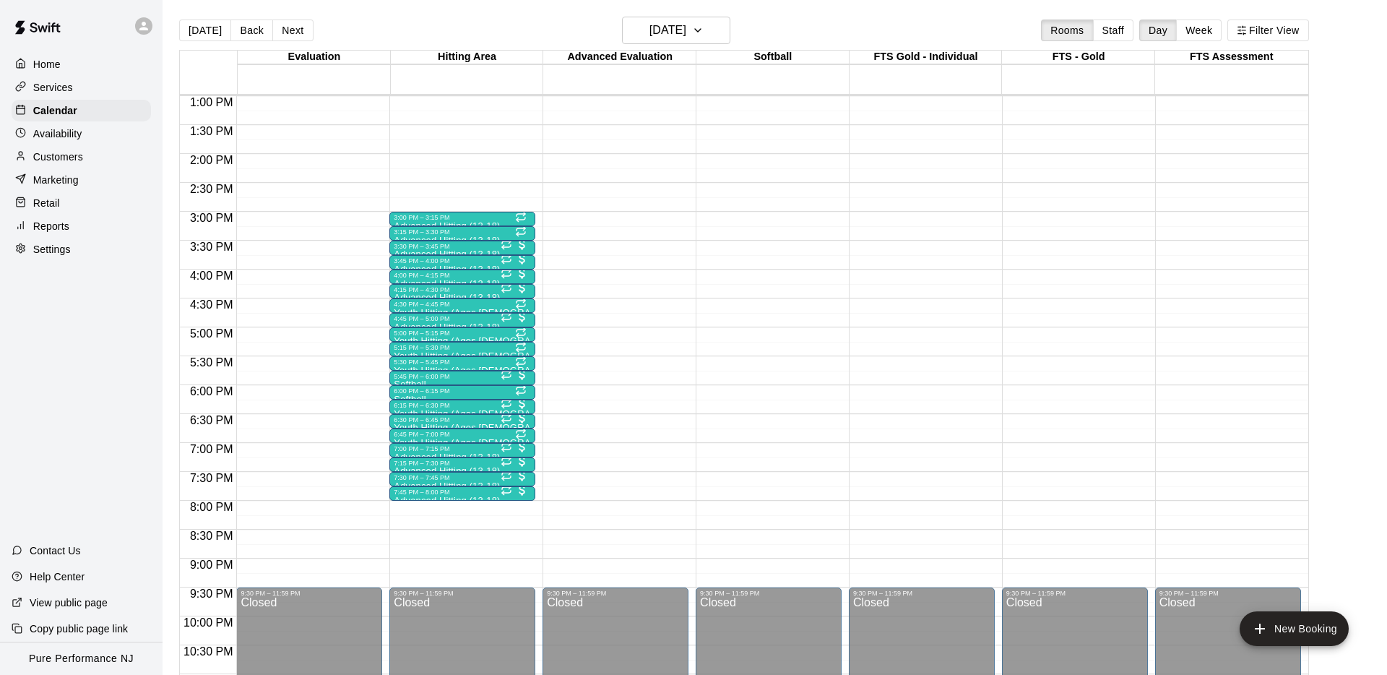
scroll to position [751, 0]
